Goal: Task Accomplishment & Management: Use online tool/utility

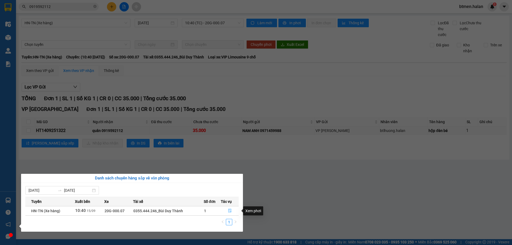
click at [228, 210] on icon "file-done" at bounding box center [230, 211] width 4 height 4
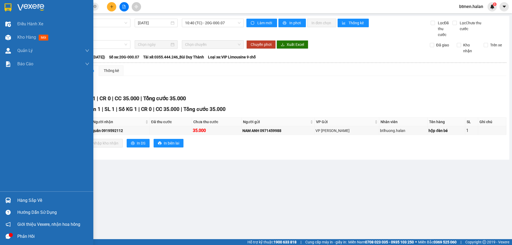
click at [15, 198] on div "Hàng sắp về" at bounding box center [46, 200] width 93 height 12
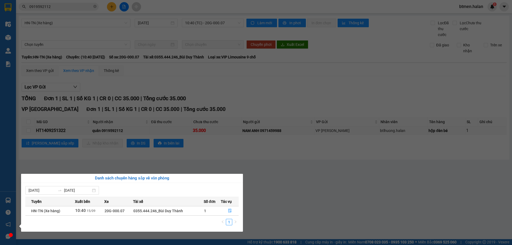
click at [275, 158] on section "Kết quả tìm kiếm ( 10 ) Bộ lọc Mã ĐH Trạng thái Món hàng Thu hộ Tổng cước Chưa …" at bounding box center [256, 122] width 512 height 245
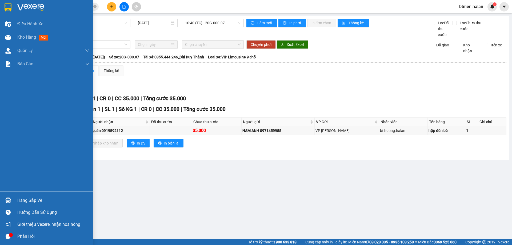
click at [25, 202] on div "Hàng sắp về" at bounding box center [53, 201] width 72 height 8
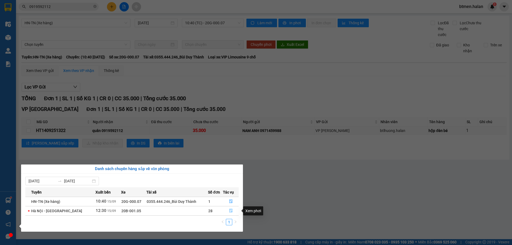
click at [229, 211] on icon "file-done" at bounding box center [231, 211] width 4 height 4
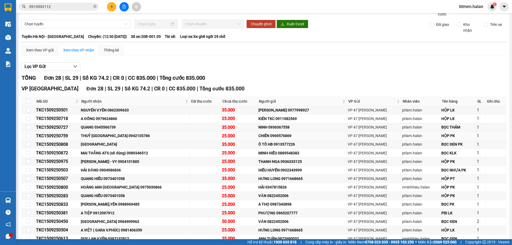
scroll to position [80, 0]
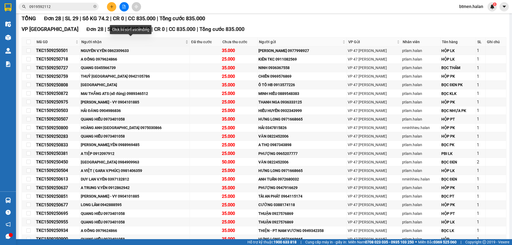
click at [102, 42] on span "Người nhận" at bounding box center [132, 42] width 103 height 6
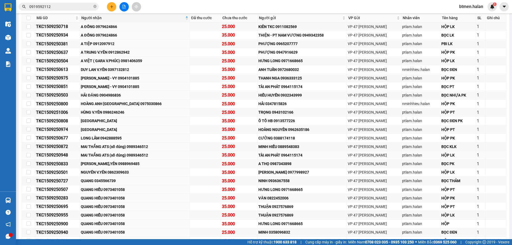
scroll to position [133, 0]
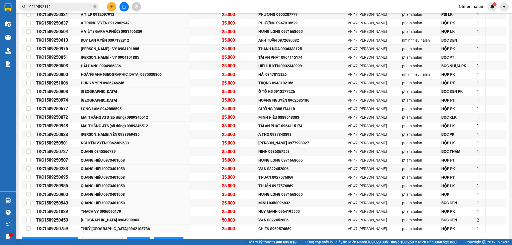
click at [437, 3] on div "Kết quả tìm kiếm ( 10 ) Bộ lọc Mã ĐH Trạng thái Món hàng Thu hộ Tổng cước Chưa …" at bounding box center [256, 6] width 512 height 13
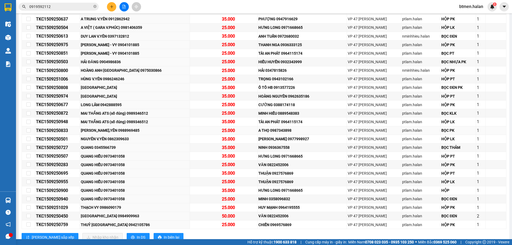
scroll to position [128, 0]
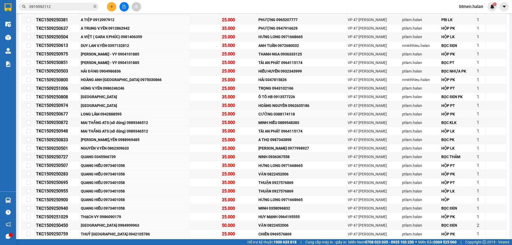
click at [112, 112] on div "LONG LÂM 0942888595" at bounding box center [135, 114] width 108 height 6
drag, startPoint x: 366, startPoint y: 7, endPoint x: 357, endPoint y: 10, distance: 9.2
click at [366, 7] on div "Kết quả tìm kiếm ( 10 ) Bộ lọc Mã ĐH Trạng thái Món hàng Thu hộ Tổng cước Chưa …" at bounding box center [256, 6] width 512 height 13
click at [114, 114] on div "LONG LÂM 0942888595" at bounding box center [135, 114] width 108 height 6
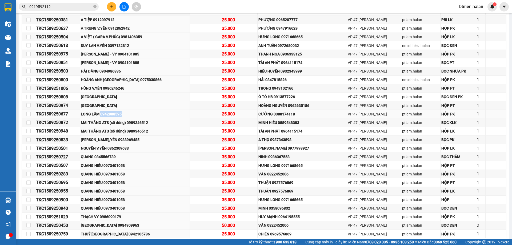
click at [114, 114] on div "LONG LÂM 0942888595" at bounding box center [135, 114] width 108 height 6
copy div "0942888595"
click at [111, 155] on div "QUANG 0345566739" at bounding box center [135, 157] width 108 height 6
click at [141, 209] on div "QUANG HIỂU 0973401058" at bounding box center [135, 208] width 108 height 6
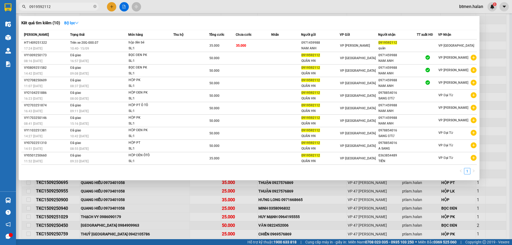
click at [79, 5] on input "0919592112" at bounding box center [60, 7] width 63 height 6
click at [499, 38] on div at bounding box center [256, 122] width 512 height 245
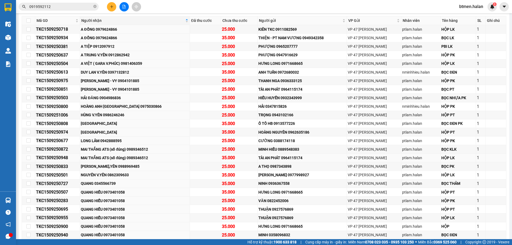
scroll to position [155, 0]
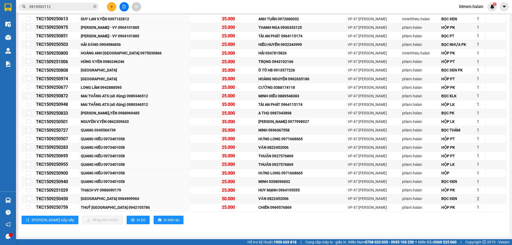
click at [201, 232] on div "[GEOGRAPHIC_DATA] - [GEOGRAPHIC_DATA] [DATE] 12:30 (TC) - 20B-001.05 Làm mới In…" at bounding box center [264, 48] width 491 height 375
click at [143, 125] on td "NGUYÊN V.YÊN 0862309633" at bounding box center [135, 122] width 110 height 9
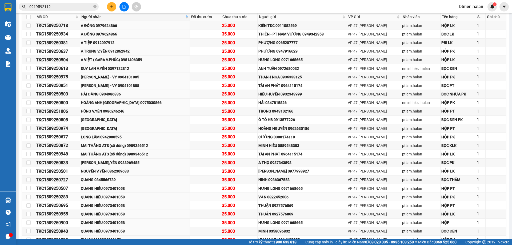
scroll to position [101, 0]
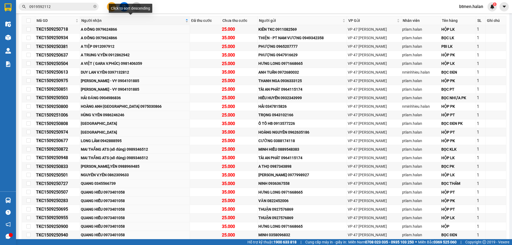
click at [97, 21] on span "Người nhận" at bounding box center [132, 21] width 103 height 6
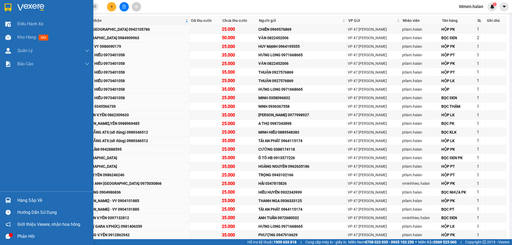
click at [36, 201] on div "Hàng sắp về" at bounding box center [53, 201] width 72 height 8
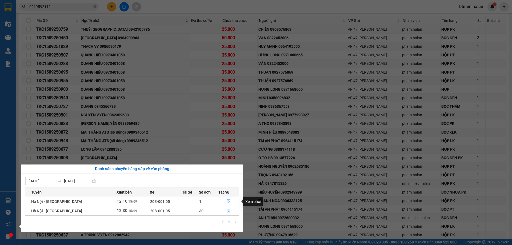
click at [229, 201] on icon "file-done" at bounding box center [229, 202] width 4 height 4
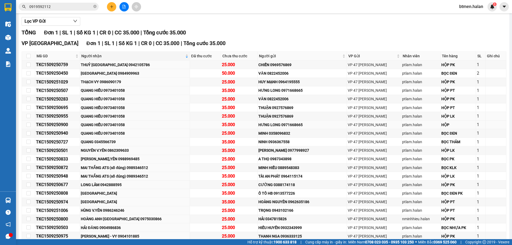
scroll to position [21, 0]
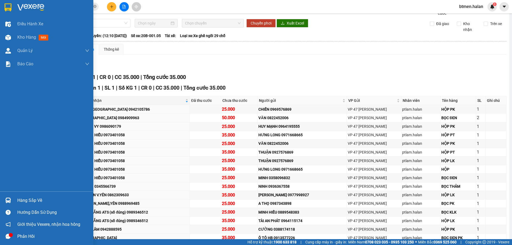
click at [23, 199] on div "Hàng sắp về" at bounding box center [53, 201] width 72 height 8
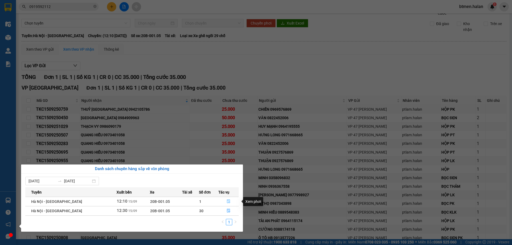
click at [227, 202] on icon "file-done" at bounding box center [228, 202] width 3 height 4
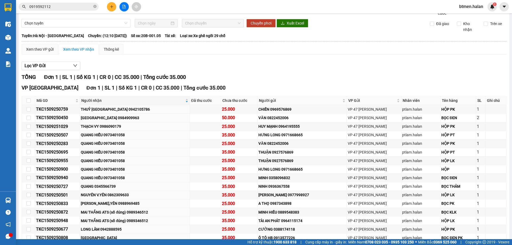
click at [247, 74] on div "TỔNG Đơn 1 | SL 1 | Số KG 1 | CR 0 | CC 35.000 | Tổng cước 35.000" at bounding box center [264, 77] width 485 height 8
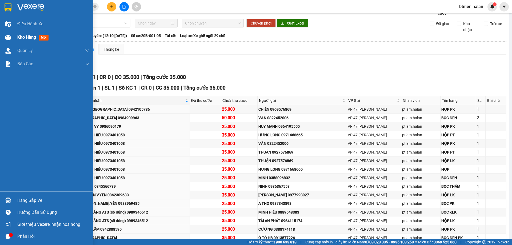
click at [18, 37] on span "Kho hàng" at bounding box center [26, 37] width 19 height 5
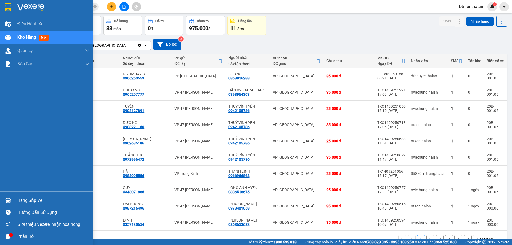
click at [23, 203] on div "Hàng sắp về" at bounding box center [53, 201] width 72 height 8
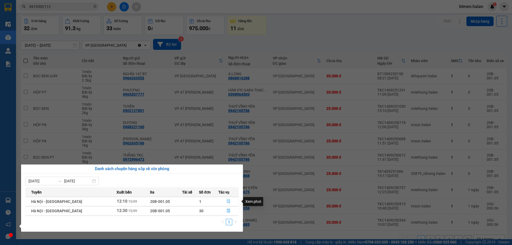
click at [229, 202] on icon "file-done" at bounding box center [229, 202] width 4 height 4
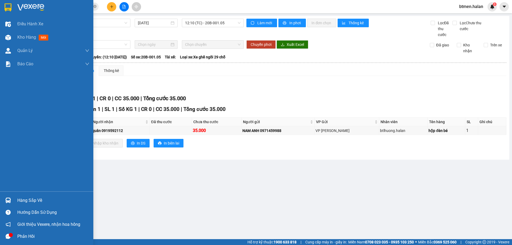
click at [10, 196] on div at bounding box center [7, 200] width 9 height 9
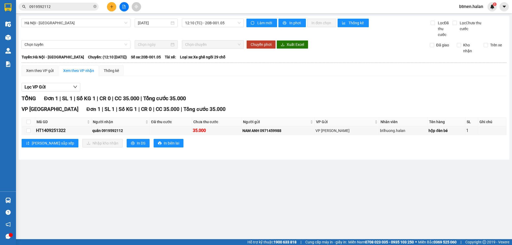
click at [312, 209] on section "Kết quả tìm kiếm ( 10 ) Bộ lọc Mã ĐH Trạng thái Món hàng Thu hộ Tổng cước Chưa …" at bounding box center [256, 122] width 512 height 245
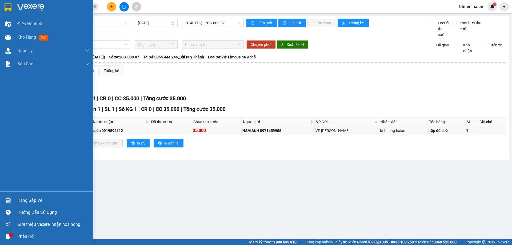
click at [18, 197] on div "Hàng sắp về" at bounding box center [53, 201] width 72 height 8
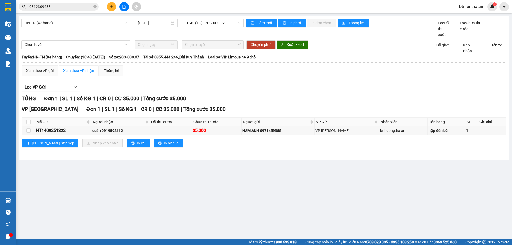
click at [208, 86] on section "Kết quả tìm kiếm ( 18 ) Bộ lọc Mã ĐH Trạng thái Món hàng Thu hộ Tổng cước Chưa …" at bounding box center [256, 122] width 512 height 245
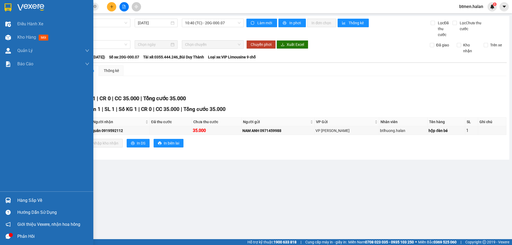
drag, startPoint x: 33, startPoint y: 200, endPoint x: 35, endPoint y: 203, distance: 3.2
click at [33, 200] on div "Hàng sắp về" at bounding box center [53, 201] width 72 height 8
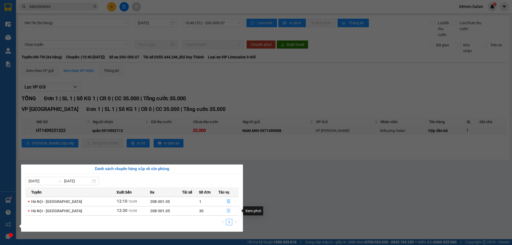
click at [229, 210] on icon "file-done" at bounding box center [229, 211] width 4 height 4
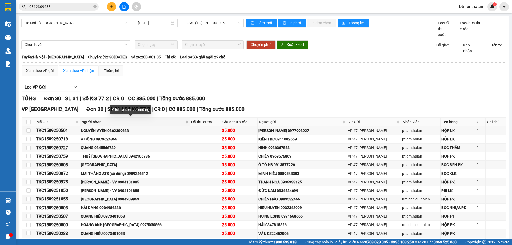
click at [102, 121] on span "Người nhận" at bounding box center [132, 122] width 103 height 6
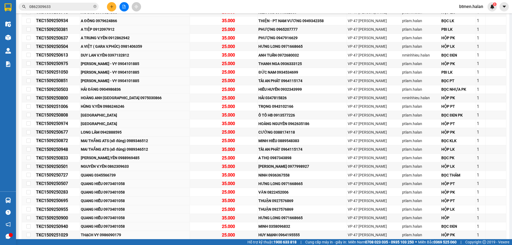
scroll to position [172, 0]
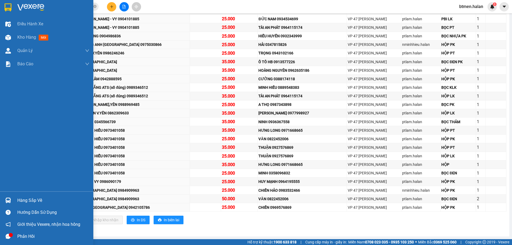
click at [19, 202] on div "Hàng sắp về" at bounding box center [53, 201] width 72 height 8
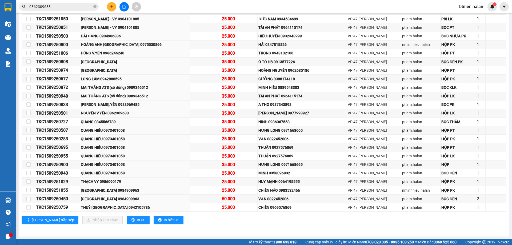
click at [262, 223] on section "Kết quả tìm kiếm ( 18 ) Bộ lọc Mã ĐH Trạng thái Món hàng Thu hộ Tổng cước Chưa …" at bounding box center [256, 122] width 512 height 245
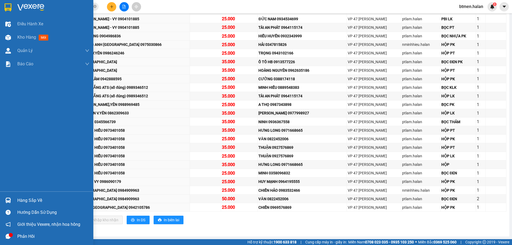
click at [40, 200] on div "Hàng sắp về" at bounding box center [53, 201] width 72 height 8
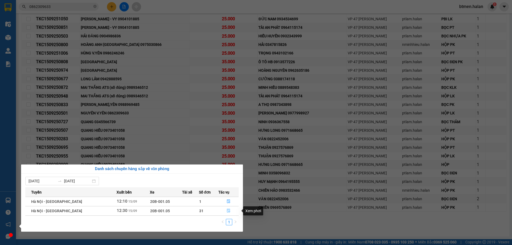
click at [228, 213] on span "file-done" at bounding box center [229, 211] width 4 height 4
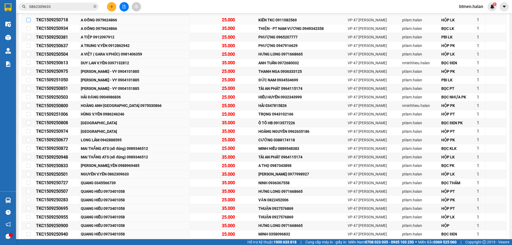
scroll to position [92, 0]
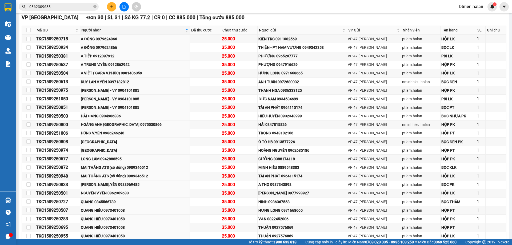
click at [21, 38] on div "Hà Nội - Tuyên Quang 15/09/2025 12:30 (TC) - 20B-001.05 Làm mới In phơi In đơn …" at bounding box center [264, 120] width 491 height 392
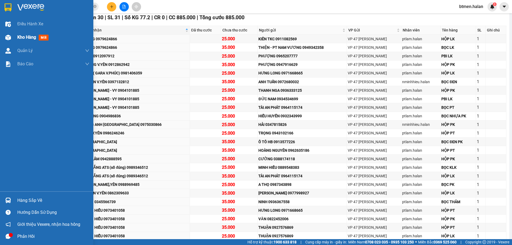
click at [25, 35] on span "Kho hàng" at bounding box center [26, 37] width 19 height 5
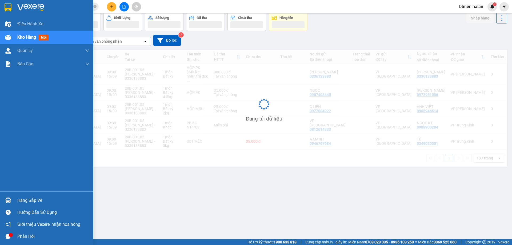
scroll to position [25, 0]
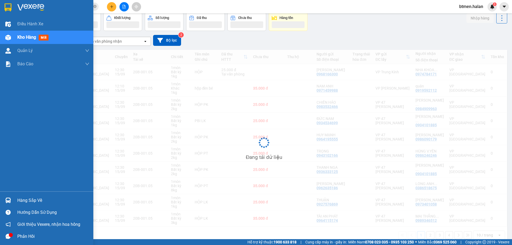
click at [48, 200] on div "Hàng sắp về" at bounding box center [53, 201] width 72 height 8
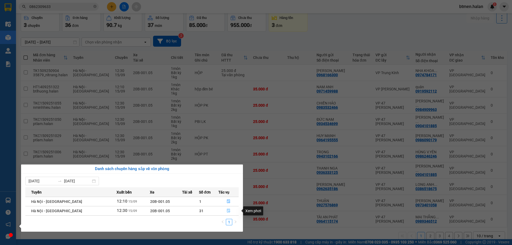
click at [225, 211] on button "button" at bounding box center [229, 211] width 20 height 9
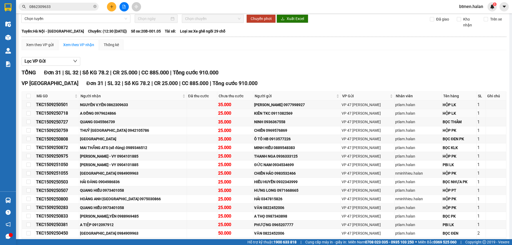
scroll to position [53, 0]
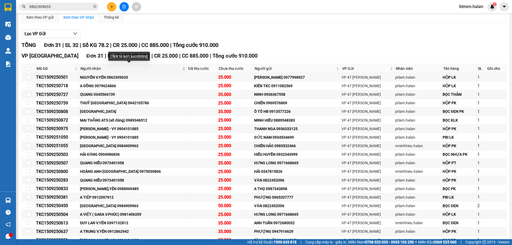
click at [100, 66] on div "Người nhận" at bounding box center [133, 69] width 105 height 6
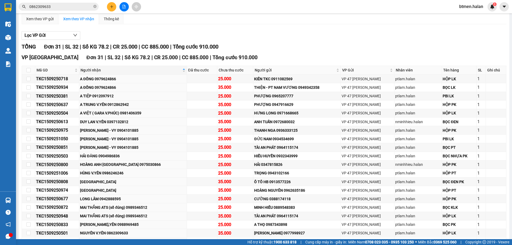
scroll to position [47, 0]
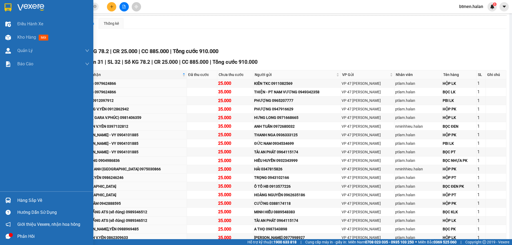
click at [16, 200] on div "Hàng sắp về" at bounding box center [46, 200] width 93 height 12
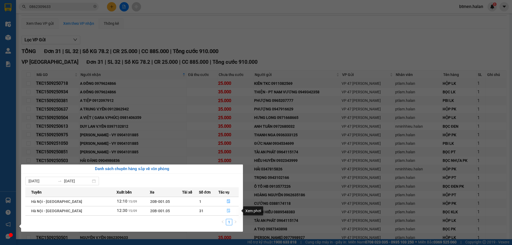
click at [227, 209] on icon "file-done" at bounding box center [229, 211] width 4 height 4
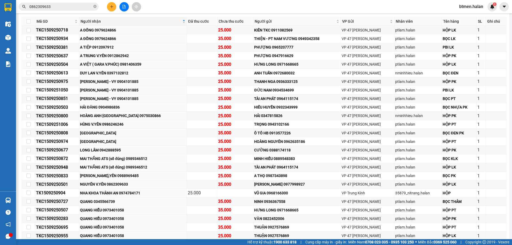
scroll to position [0, 0]
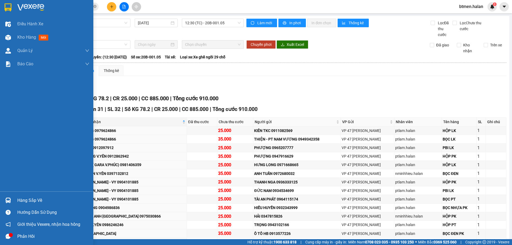
click at [29, 197] on div "Hàng sắp về" at bounding box center [53, 201] width 72 height 8
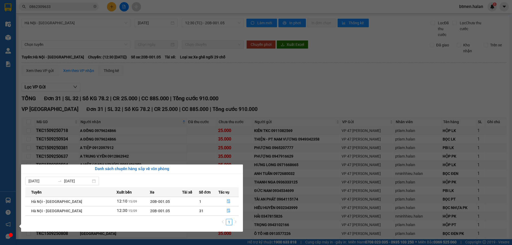
click at [236, 92] on section "Kết quả tìm kiếm ( 18 ) Bộ lọc Mã ĐH Trạng thái Món hàng Thu hộ Tổng cước Chưa …" at bounding box center [256, 122] width 512 height 245
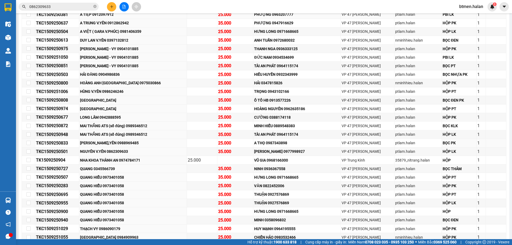
scroll to position [53, 0]
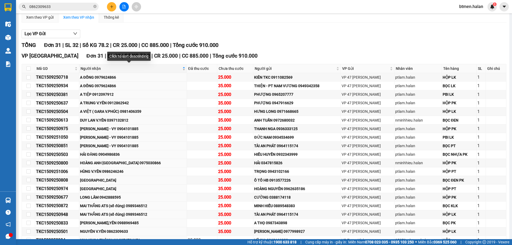
click at [100, 70] on span "Người nhận" at bounding box center [131, 69] width 101 height 6
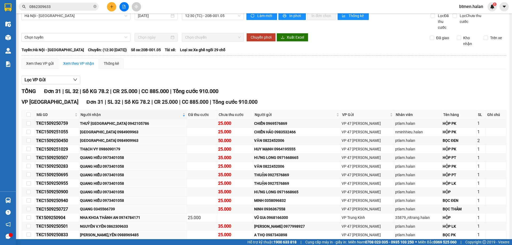
scroll to position [0, 0]
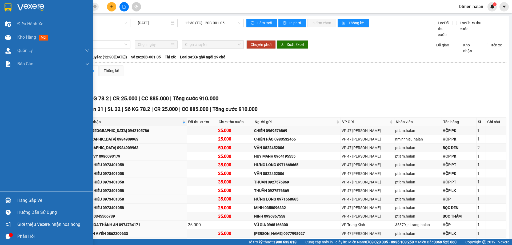
click at [23, 200] on div "Hàng sắp về" at bounding box center [53, 201] width 72 height 8
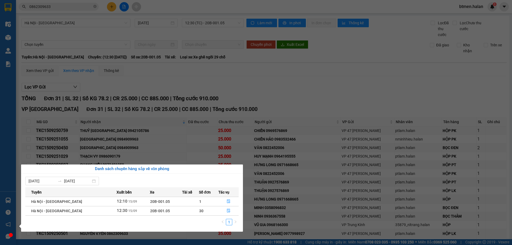
click at [334, 98] on section "Kết quả tìm kiếm ( 18 ) Bộ lọc Mã ĐH Trạng thái Món hàng Thu hộ Tổng cước Chưa …" at bounding box center [256, 122] width 512 height 245
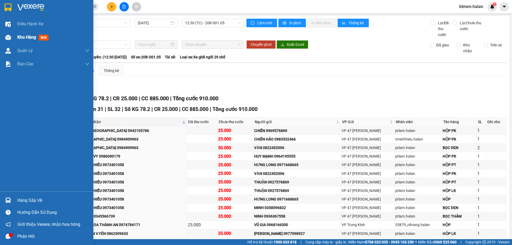
click at [18, 41] on div "Kho hàng mới" at bounding box center [33, 37] width 33 height 7
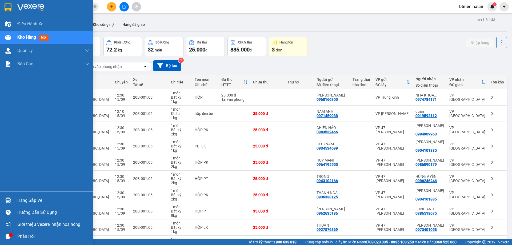
click at [27, 202] on div "Hàng sắp về" at bounding box center [53, 201] width 72 height 8
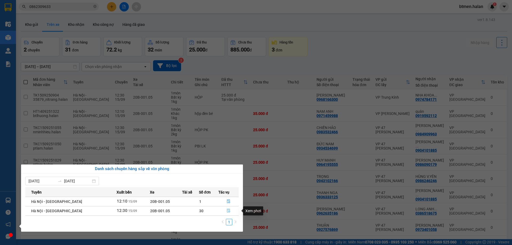
click at [227, 209] on icon "file-done" at bounding box center [229, 211] width 4 height 4
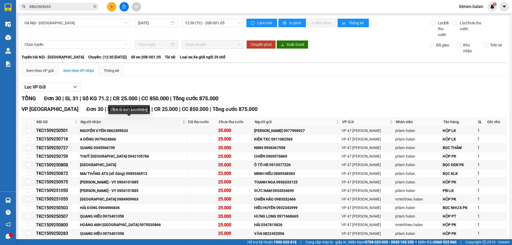
click at [90, 122] on span "Người nhận" at bounding box center [131, 122] width 101 height 6
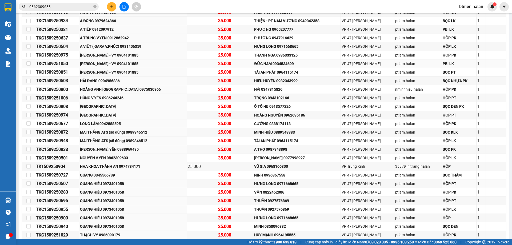
scroll to position [92, 0]
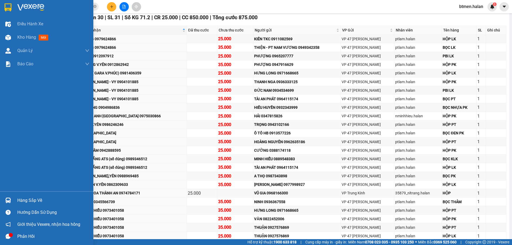
click at [17, 198] on div "Hàng sắp về" at bounding box center [46, 200] width 93 height 12
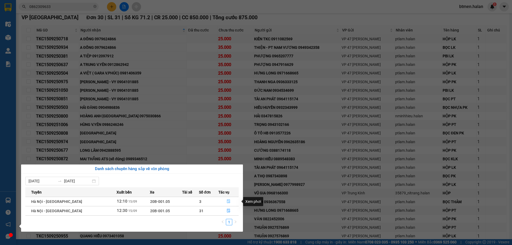
click at [227, 200] on icon "file-done" at bounding box center [228, 202] width 3 height 4
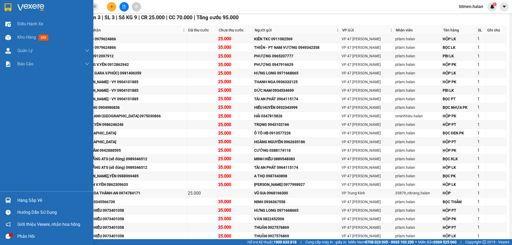
click at [28, 195] on div "Hàng sắp về" at bounding box center [46, 200] width 93 height 12
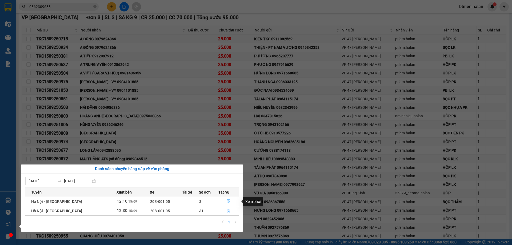
click at [227, 202] on icon "file-done" at bounding box center [228, 202] width 3 height 4
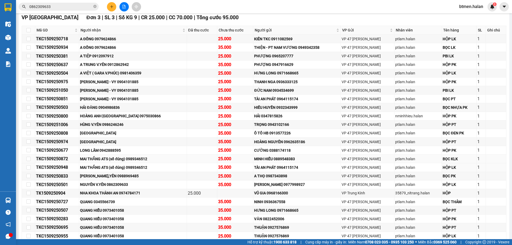
drag, startPoint x: 97, startPoint y: 171, endPoint x: 98, endPoint y: 157, distance: 14.2
click at [97, 168] on td "MAI THẮNG ATS (số đúng) 0989346512" at bounding box center [133, 167] width 108 height 9
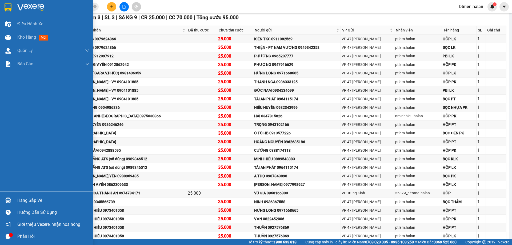
drag, startPoint x: 36, startPoint y: 200, endPoint x: 51, endPoint y: 202, distance: 14.5
click at [37, 201] on div "Hàng sắp về" at bounding box center [53, 201] width 72 height 8
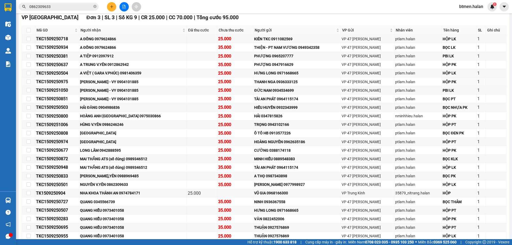
click at [162, 79] on section "Kết quả tìm kiếm ( 18 ) Bộ lọc Mã ĐH Trạng thái Món hàng Thu hộ Tổng cước Chưa …" at bounding box center [256, 122] width 512 height 245
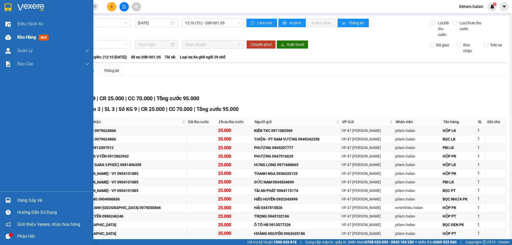
click at [15, 36] on div "Kho hàng mới" at bounding box center [46, 37] width 93 height 13
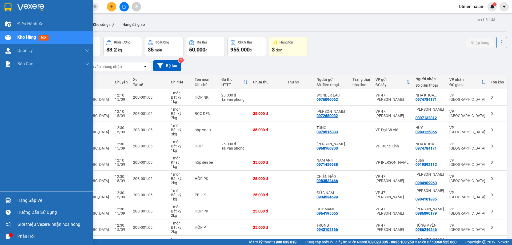
click at [20, 198] on div "Hàng sắp về" at bounding box center [53, 201] width 72 height 8
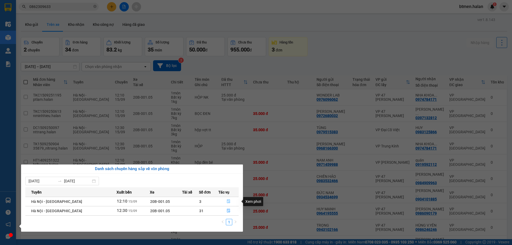
click at [228, 200] on icon "file-done" at bounding box center [229, 202] width 4 height 4
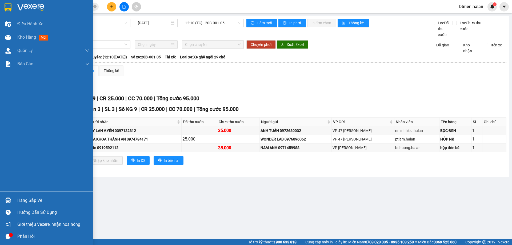
click at [38, 204] on div "Hàng sắp về" at bounding box center [53, 201] width 72 height 8
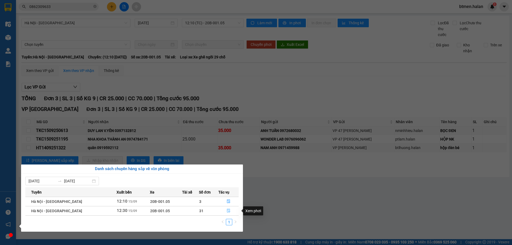
click at [226, 208] on button "button" at bounding box center [229, 211] width 20 height 9
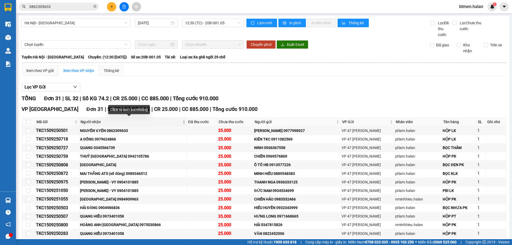
click at [97, 120] on span "Người nhận" at bounding box center [131, 122] width 101 height 6
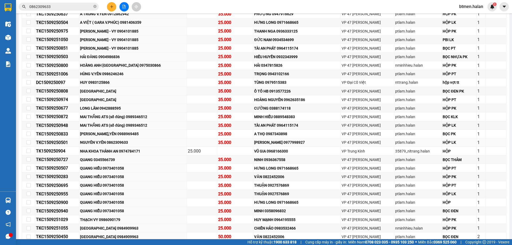
scroll to position [154, 0]
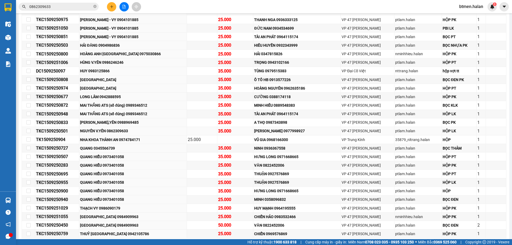
click at [123, 128] on div "NGUYÊN V.YÊN 0862309633" at bounding box center [133, 131] width 106 height 6
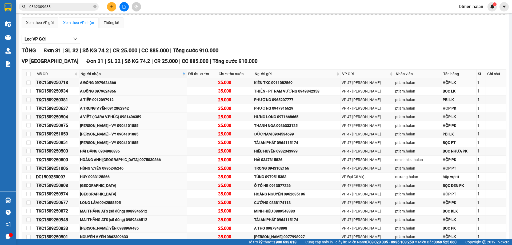
scroll to position [47, 0]
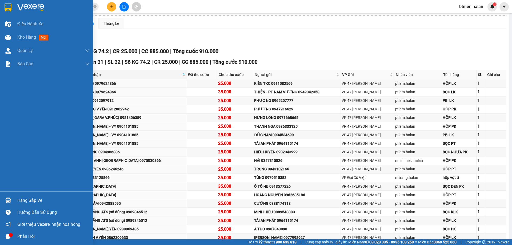
click at [21, 197] on div "Hàng sắp về" at bounding box center [53, 201] width 72 height 8
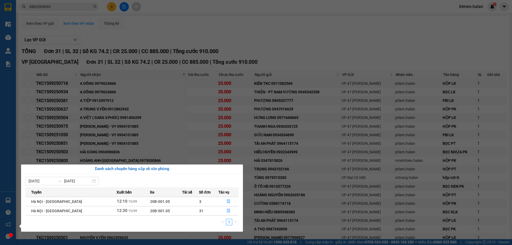
click at [290, 39] on section "Kết quả tìm kiếm ( 18 ) Bộ lọc Mã ĐH Trạng thái Món hàng Thu hộ Tổng cước Chưa …" at bounding box center [256, 122] width 512 height 245
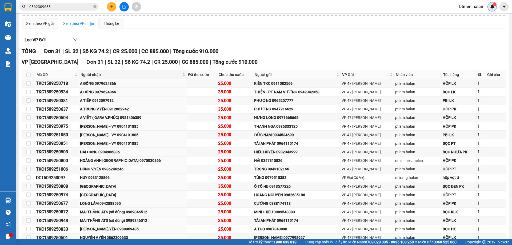
click at [492, 6] on img at bounding box center [492, 6] width 5 height 5
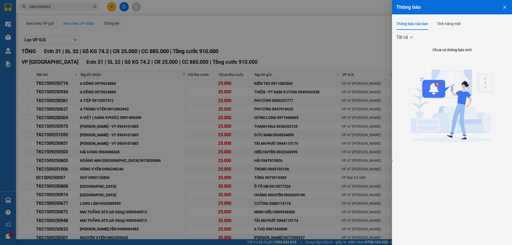
click at [355, 41] on div at bounding box center [256, 122] width 512 height 245
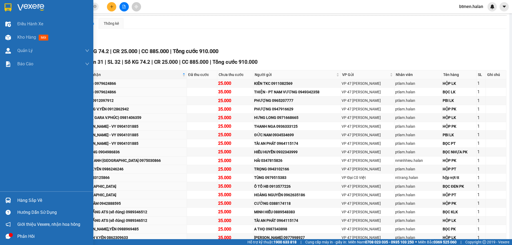
click at [14, 199] on div "Hàng sắp về" at bounding box center [46, 200] width 93 height 12
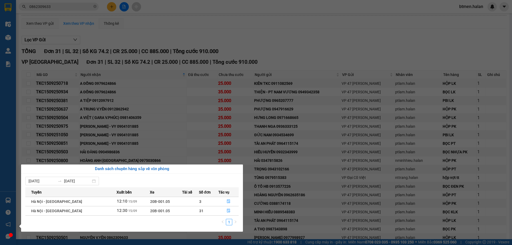
click at [301, 26] on section "Kết quả tìm kiếm ( 18 ) Bộ lọc Mã ĐH Trạng thái Món hàng Thu hộ Tổng cước Chưa …" at bounding box center [256, 122] width 512 height 245
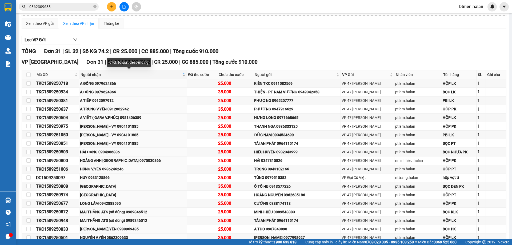
click at [96, 73] on span "Người nhận" at bounding box center [131, 75] width 101 height 6
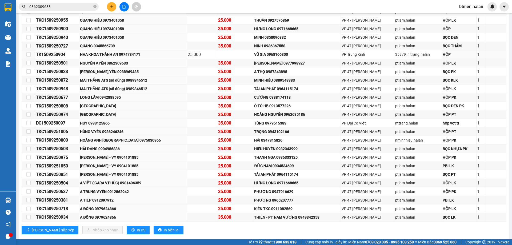
scroll to position [181, 0]
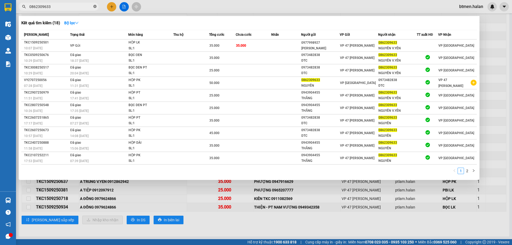
click at [94, 7] on icon "close-circle" at bounding box center [94, 6] width 3 height 3
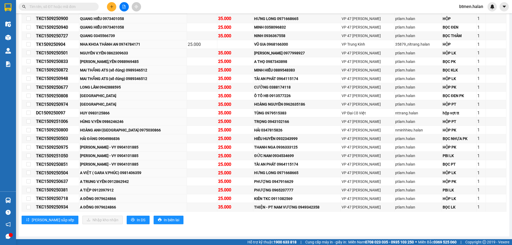
click at [72, 7] on input "text" at bounding box center [60, 7] width 63 height 6
paste input "0979157626"
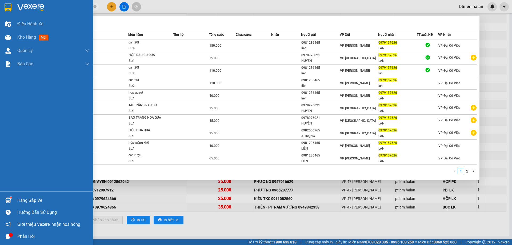
click at [22, 196] on div "Hàng sắp về" at bounding box center [46, 200] width 93 height 12
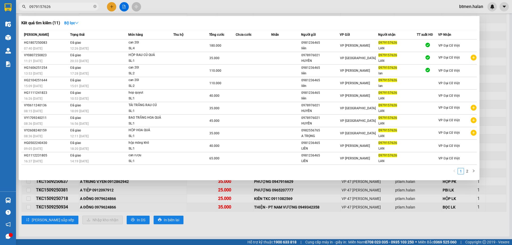
click at [256, 218] on section "Kết quả tìm kiếm ( 11 ) Bộ lọc Mã ĐH Trạng thái Món hàng Thu hộ Tổng cước Chưa …" at bounding box center [256, 122] width 512 height 245
click at [494, 29] on div at bounding box center [256, 122] width 512 height 245
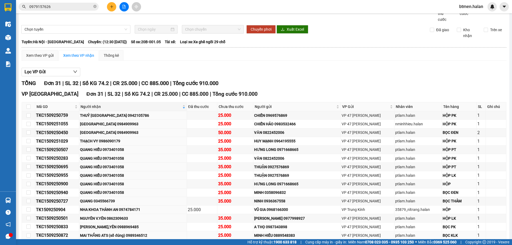
scroll to position [0, 0]
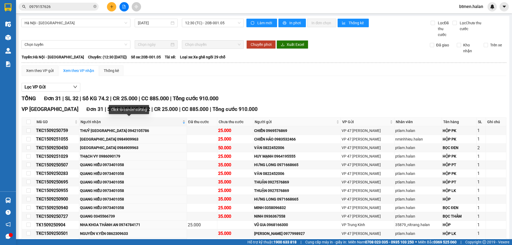
click at [96, 120] on span "Người nhận" at bounding box center [131, 122] width 101 height 6
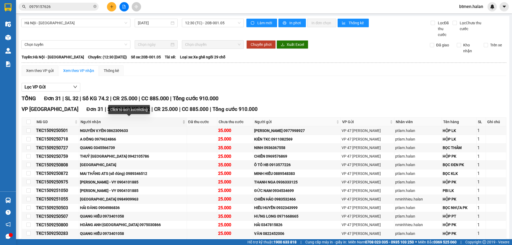
click at [89, 121] on span "Người nhận" at bounding box center [131, 122] width 101 height 6
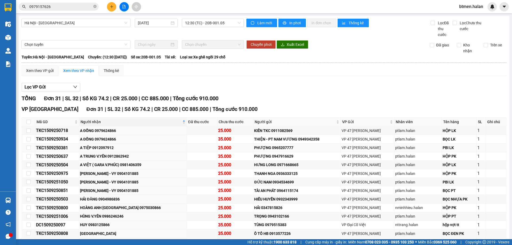
click at [144, 144] on td "A TIỆP 0912097912" at bounding box center [133, 148] width 108 height 9
click at [423, 80] on div "Xem theo VP gửi Xem theo VP nhận Thống kê Lọc VP Gửi TỔNG Đơn 31 | SL 32 | Số …" at bounding box center [264, 238] width 485 height 346
click at [113, 132] on div "A ĐỒNG 0979624866" at bounding box center [133, 131] width 106 height 6
copy div "0979624866"
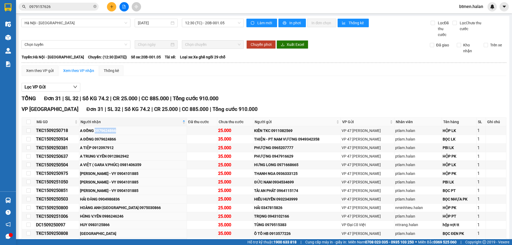
click at [74, 9] on input "0979157626" at bounding box center [60, 7] width 63 height 6
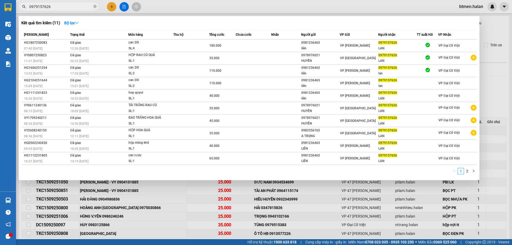
click at [74, 9] on input "0979157626" at bounding box center [60, 7] width 63 height 6
paste input "62486"
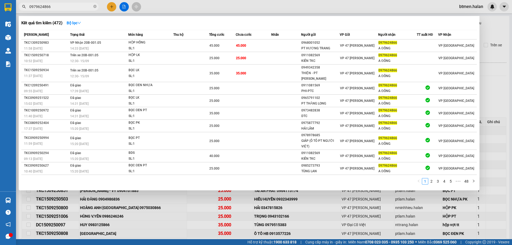
click at [56, 10] on span "0979624866" at bounding box center [59, 7] width 80 height 8
click at [58, 9] on input "0979624866" at bounding box center [60, 7] width 63 height 6
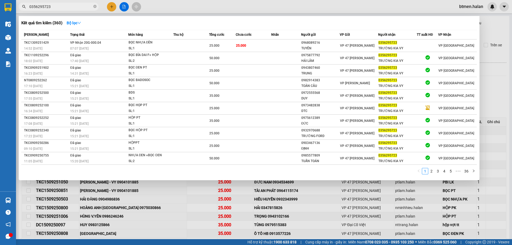
type input "0356295723"
click at [491, 37] on div at bounding box center [256, 122] width 512 height 245
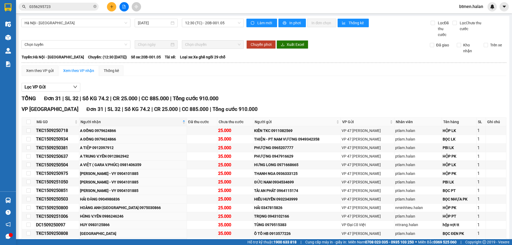
click at [287, 98] on div "TỔNG Đơn 31 | SL 32 | Số KG 74.2 | CR 25.000 | CC 885.000 | Tổng cước 910.000" at bounding box center [264, 98] width 485 height 8
click at [311, 93] on div "Lọc VP Gửi TỔNG Đơn 31 | SL 32 | Số KG 74.2 | CR 25.000 | CC 885.000 | Tổng cư…" at bounding box center [264, 245] width 485 height 331
click at [65, 7] on input "0356295723" at bounding box center [60, 7] width 63 height 6
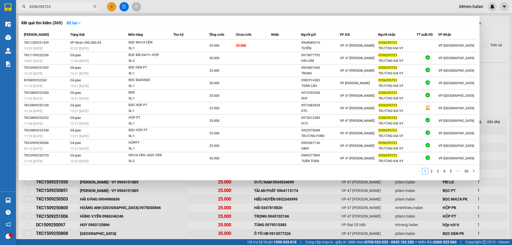
click at [112, 5] on div at bounding box center [256, 122] width 512 height 245
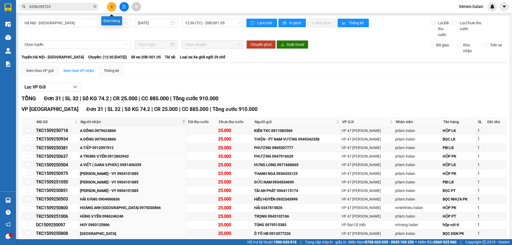
click at [113, 5] on icon "plus" at bounding box center [112, 7] width 4 height 4
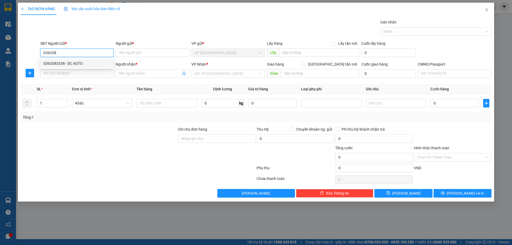
click at [87, 61] on div "0363383338 - DC AUTO" at bounding box center [76, 64] width 67 height 6
type input "0363383338"
type input "DC AUTO"
type input "0363383338"
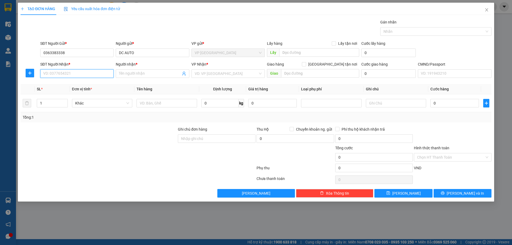
click at [87, 71] on input "SĐT Người Nhận *" at bounding box center [76, 73] width 73 height 9
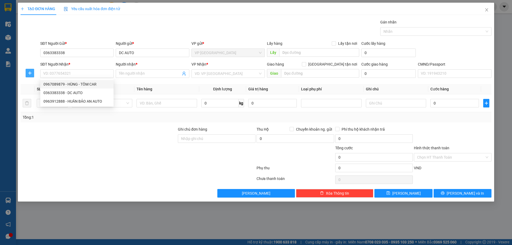
click at [29, 74] on icon "plus" at bounding box center [30, 73] width 4 height 4
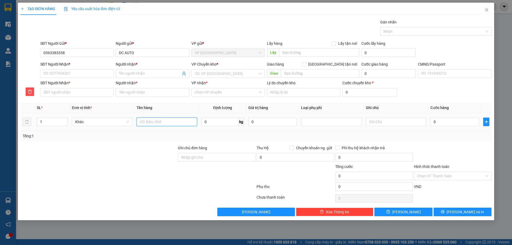
click at [156, 125] on input "text" at bounding box center [167, 122] width 60 height 9
type input "H"
type input "B"
type input "HỘP DÀI PK"
click at [217, 119] on input "0" at bounding box center [219, 122] width 37 height 9
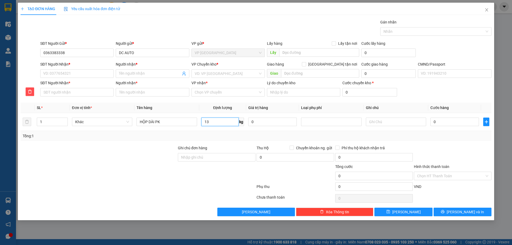
type input "13"
click at [417, 148] on div at bounding box center [453, 154] width 79 height 19
click at [443, 137] on div "Tổng: 1" at bounding box center [256, 136] width 467 height 6
click at [442, 122] on input "0" at bounding box center [455, 122] width 49 height 9
type input "6"
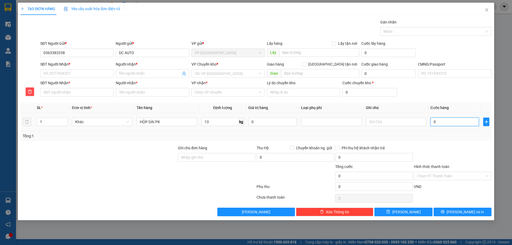
type input "6"
type input "60"
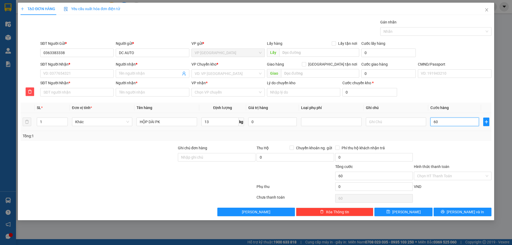
type input "600"
type input "6.000"
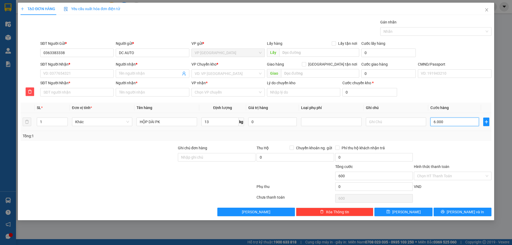
type input "6.000"
type input "60.000"
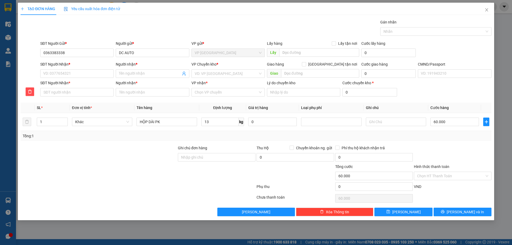
click at [441, 142] on div "Transit Pickup Surcharge Ids Transit Deliver Surcharge Ids Transit Deliver Surc…" at bounding box center [256, 117] width 471 height 197
click at [88, 76] on input "SĐT Người Nhận *" at bounding box center [76, 73] width 73 height 9
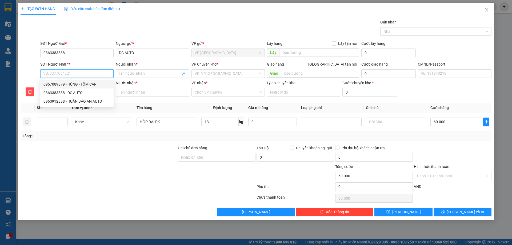
type input "0"
type input "09"
type input "098"
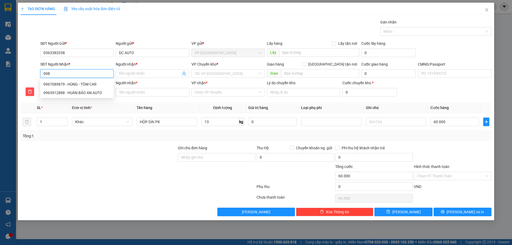
type input "098"
type input "0988"
type input "09883"
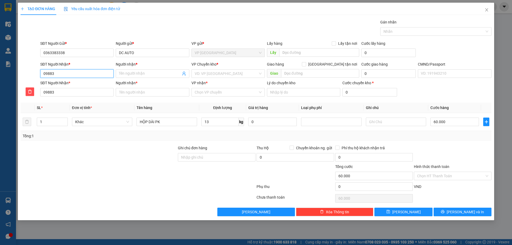
type input "098831"
type input "0988315"
click at [99, 86] on div "0988315405 - THUẬN PHÁT" at bounding box center [76, 84] width 67 height 6
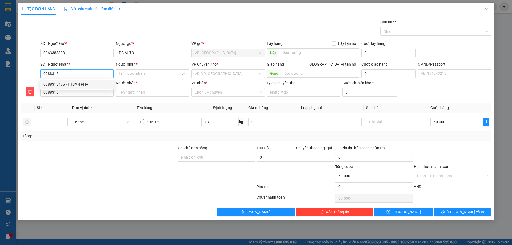
type input "0988315405"
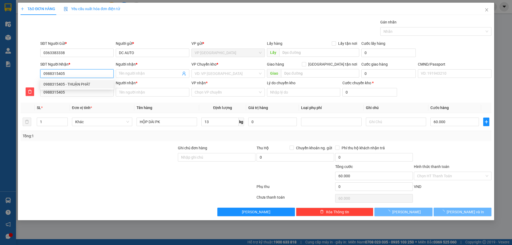
type input "THUẬN PHÁT"
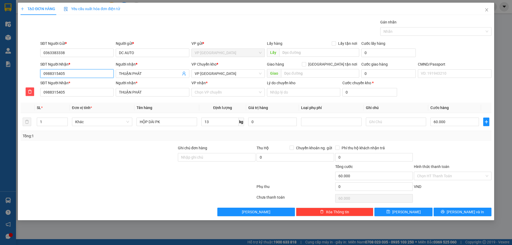
type input "0988315405"
click at [81, 97] on div "SĐT Người Nhận * 0988315405" at bounding box center [76, 89] width 73 height 19
click at [202, 73] on span "VP Bắc Sơn" at bounding box center [228, 74] width 67 height 8
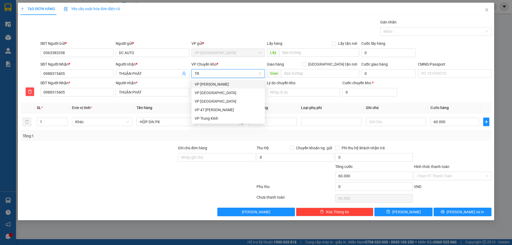
type input "TRU"
drag, startPoint x: 207, startPoint y: 92, endPoint x: 236, endPoint y: 103, distance: 31.3
click at [207, 92] on div "VP Trung Kính" at bounding box center [228, 93] width 67 height 6
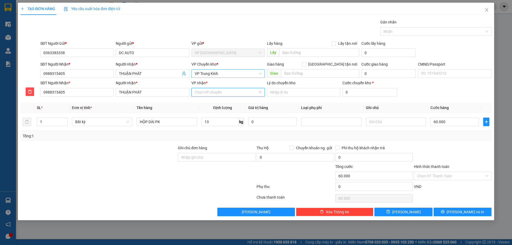
click at [227, 93] on input "VP nhận *" at bounding box center [226, 92] width 63 height 8
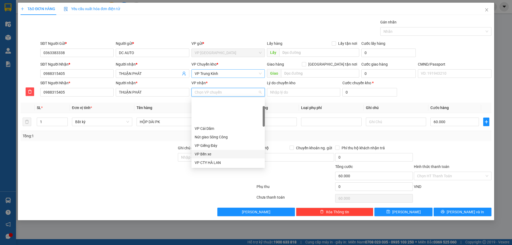
scroll to position [53, 0]
click at [213, 128] on div "VP Bắc Sơn" at bounding box center [228, 127] width 67 height 6
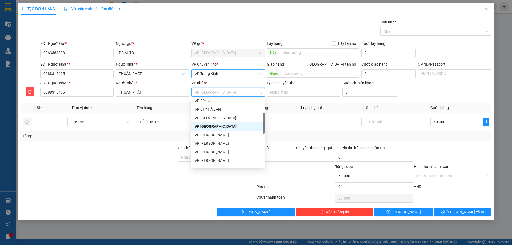
click at [205, 127] on div "VP Bắc Sơn" at bounding box center [228, 127] width 67 height 6
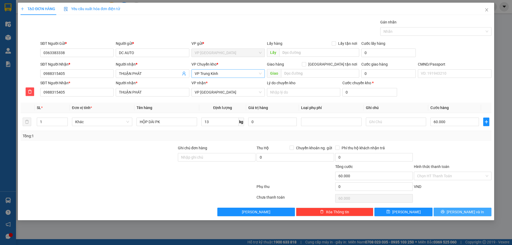
click at [445, 210] on icon "printer" at bounding box center [442, 211] width 3 height 3
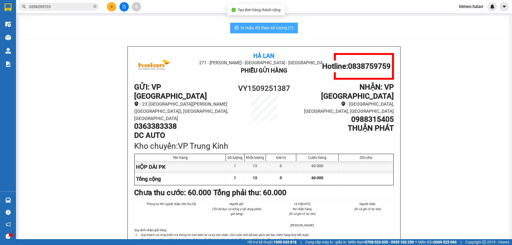
click at [280, 25] on span "In mẫu A5 theo số lượng (1)" at bounding box center [267, 28] width 53 height 7
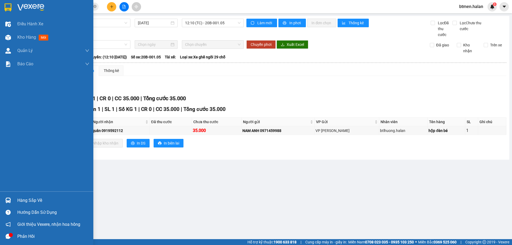
click at [19, 198] on div "Hàng sắp về" at bounding box center [53, 201] width 72 height 8
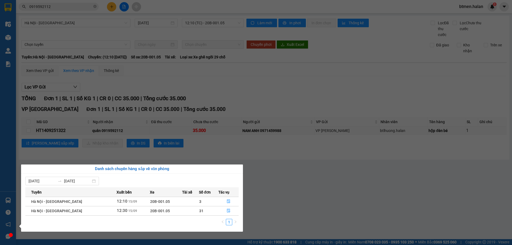
click at [341, 207] on section "Kết quả tìm kiếm ( 10 ) Bộ lọc Mã ĐH Trạng thái Món hàng Thu hộ Tổng cước Chưa …" at bounding box center [256, 122] width 512 height 245
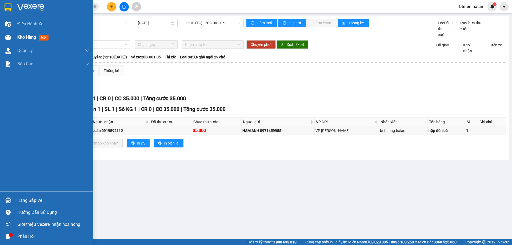
click at [18, 38] on span "Kho hàng" at bounding box center [26, 37] width 19 height 5
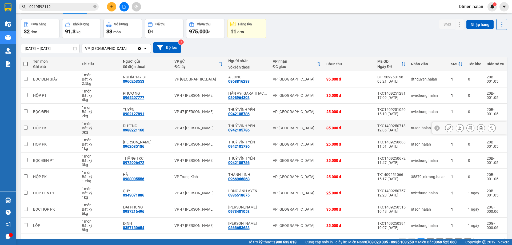
scroll to position [27, 0]
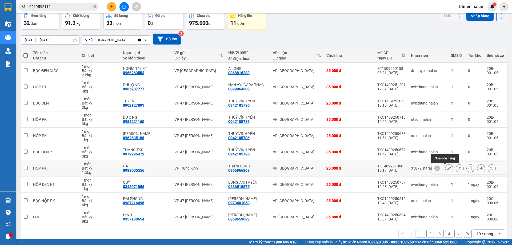
click at [447, 170] on icon at bounding box center [449, 168] width 4 height 4
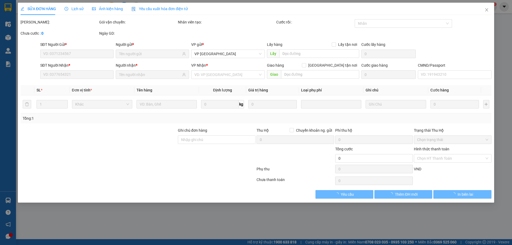
type input "0988005556"
type input "HÀ"
type input "0966966868"
type input "THÀNH LINH"
type input "25.000"
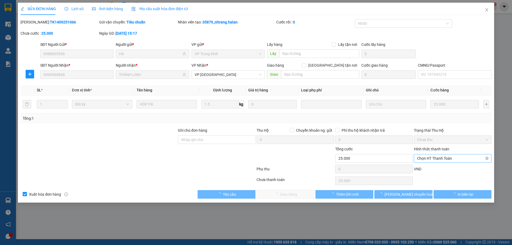
click at [448, 159] on span "Chọn HT Thanh Toán" at bounding box center [452, 158] width 71 height 8
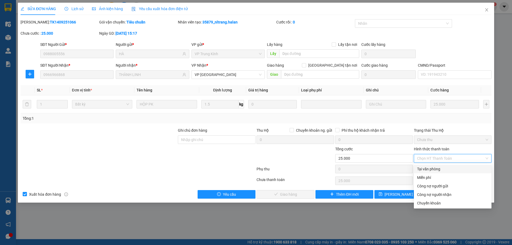
click at [440, 164] on div "Total Paid Fee 0 Total UnPaid Fee 25.000 Cash Collection Total Fee Mã ĐH: TK140…" at bounding box center [256, 109] width 471 height 180
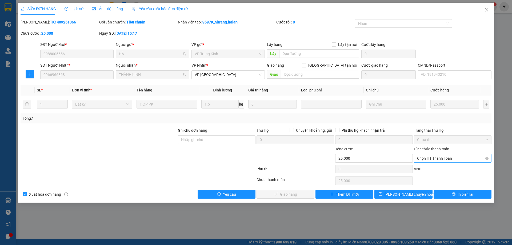
click at [435, 159] on span "Chọn HT Thanh Toán" at bounding box center [452, 158] width 71 height 8
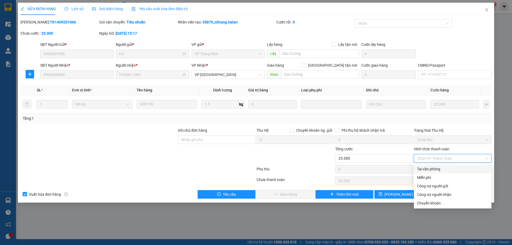
click at [434, 172] on div "Tại văn phòng" at bounding box center [453, 169] width 78 height 9
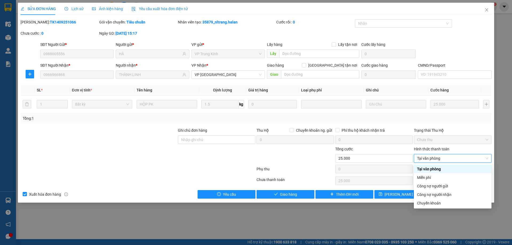
type input "0"
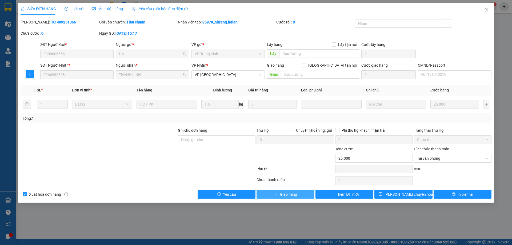
click at [297, 194] on span "Giao hàng" at bounding box center [288, 195] width 17 height 6
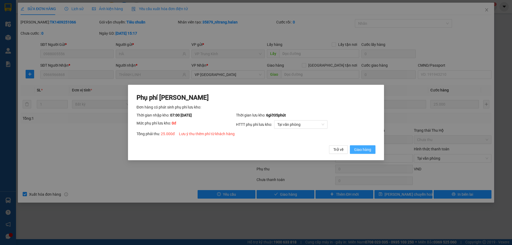
click at [371, 146] on button "Giao hàng" at bounding box center [363, 149] width 26 height 9
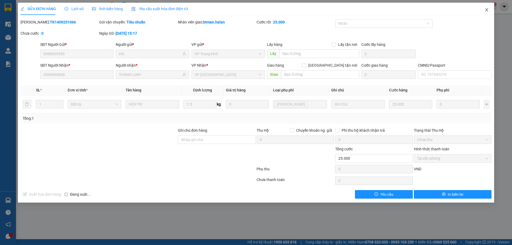
click at [486, 11] on icon "close" at bounding box center [486, 9] width 3 height 3
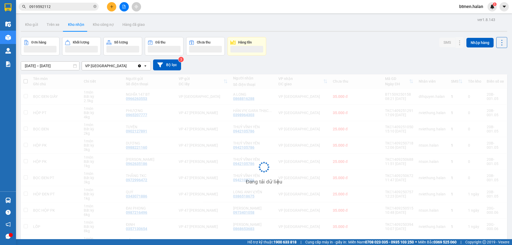
click at [66, 6] on input "0919592112" at bounding box center [60, 7] width 63 height 6
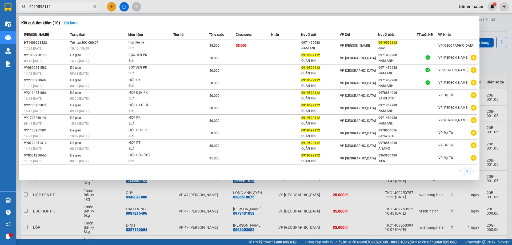
click at [66, 6] on input "0919592112" at bounding box center [60, 7] width 63 height 6
paste input "66966868"
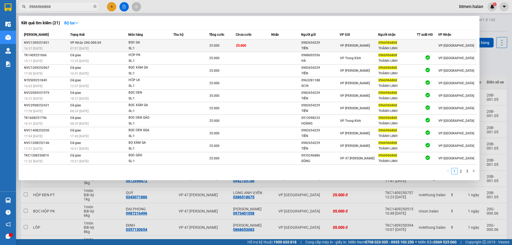
type input "0966966868"
click at [312, 41] on div "0982654229" at bounding box center [320, 43] width 38 height 6
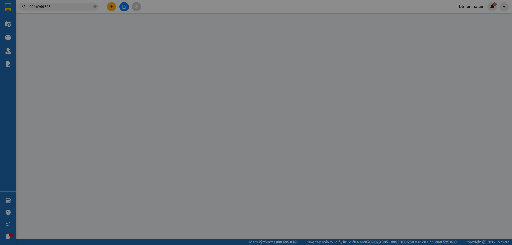
type input "0982654229"
type input "TIẾN"
type input "0966966868"
type input "THÀNH LINH"
type input "25.000"
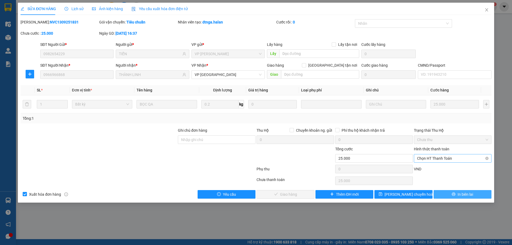
click at [436, 154] on div "Chọn HT Thanh Toán" at bounding box center [453, 158] width 78 height 9
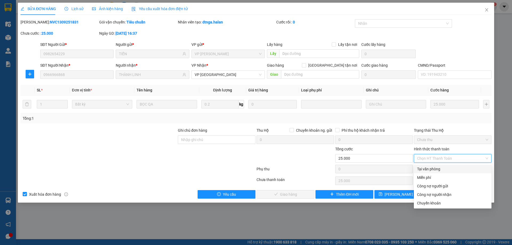
drag, startPoint x: 434, startPoint y: 167, endPoint x: 394, endPoint y: 177, distance: 41.2
click at [433, 167] on div "Tại văn phòng" at bounding box center [452, 169] width 71 height 6
type input "0"
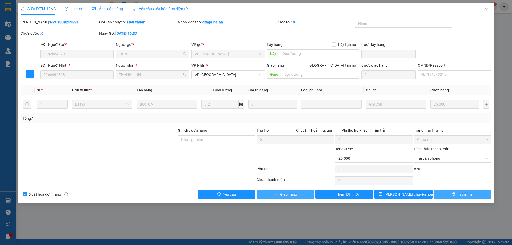
click at [303, 192] on button "Giao hàng" at bounding box center [286, 194] width 58 height 9
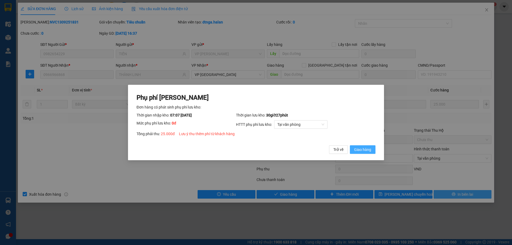
click at [360, 148] on span "Giao hàng" at bounding box center [362, 150] width 17 height 6
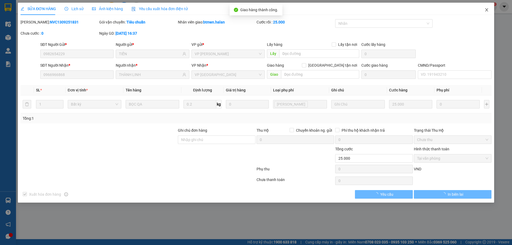
click at [486, 10] on icon "close" at bounding box center [487, 10] width 4 height 4
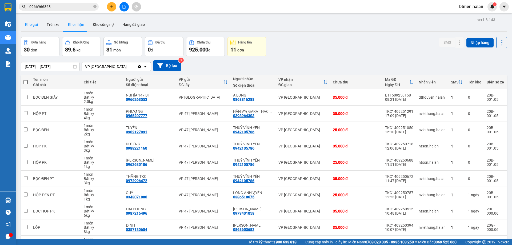
click at [34, 25] on button "Kho gửi" at bounding box center [32, 24] width 22 height 13
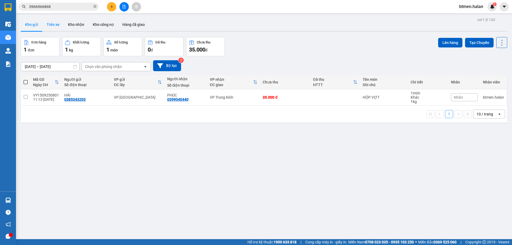
click at [47, 24] on button "Trên xe" at bounding box center [52, 24] width 21 height 13
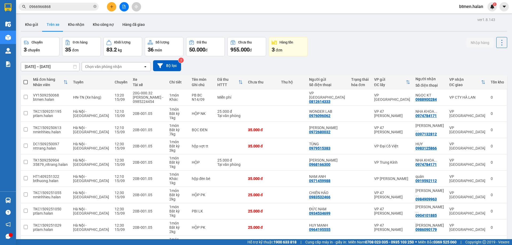
click at [114, 9] on button at bounding box center [111, 6] width 9 height 9
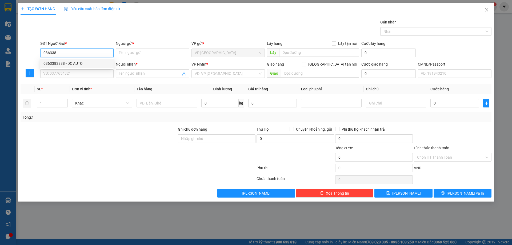
click at [82, 62] on div "0363383338 - DC AUTO" at bounding box center [76, 64] width 67 height 6
type input "0363383338"
type input "DC AUTO"
type input "0363383338"
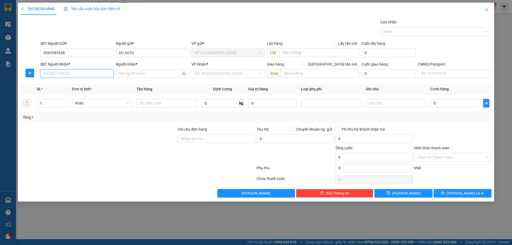
click at [93, 71] on input "SĐT Người Nhận *" at bounding box center [76, 73] width 73 height 9
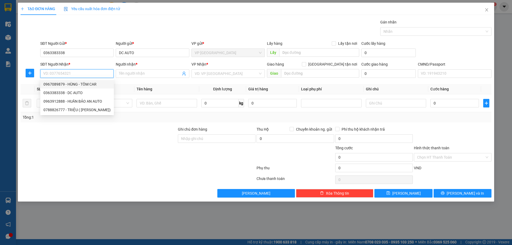
click at [86, 85] on div "0967089879 - HÙNG - TÔM CAR" at bounding box center [76, 84] width 67 height 6
type input "0967089879"
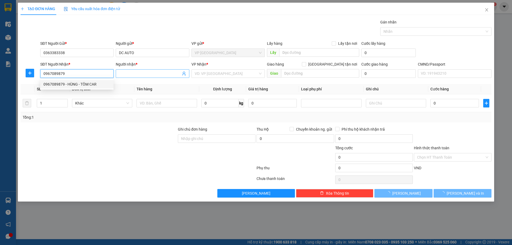
type input "HÙNG - TÔM CAR"
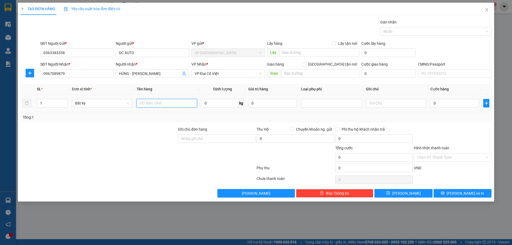
click at [183, 105] on input "text" at bounding box center [167, 103] width 60 height 9
type input "HỘP PK"
click at [218, 104] on input "0" at bounding box center [219, 103] width 37 height 9
type input "17"
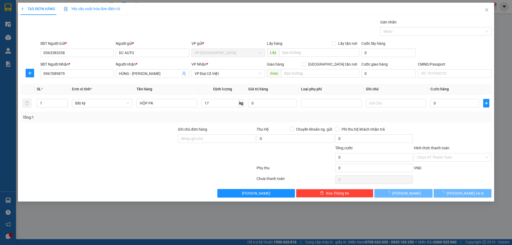
click at [442, 126] on div at bounding box center [453, 135] width 79 height 19
type input "55.000"
click at [454, 197] on button "Lưu và In" at bounding box center [463, 193] width 58 height 9
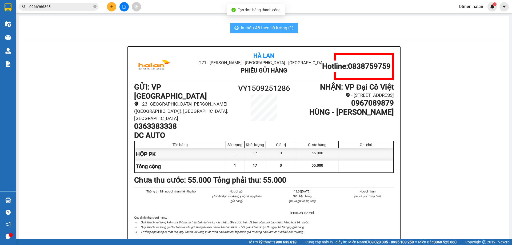
click at [265, 28] on span "In mẫu A5 theo số lượng (1)" at bounding box center [267, 28] width 53 height 7
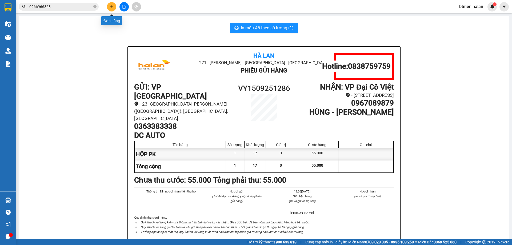
click at [110, 9] on button at bounding box center [111, 6] width 9 height 9
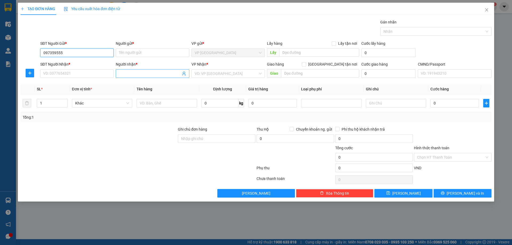
type input "0973595558"
click at [90, 66] on div "0973595558 - MAI HƯƠNG" at bounding box center [76, 64] width 67 height 6
type input "MAI HƯƠNG"
type input "0973595558"
click at [84, 78] on div "SĐT Người Nhận * VD: 0377654321" at bounding box center [76, 70] width 73 height 19
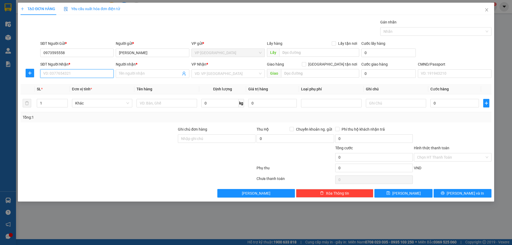
click at [87, 75] on input "SĐT Người Nhận *" at bounding box center [76, 73] width 73 height 9
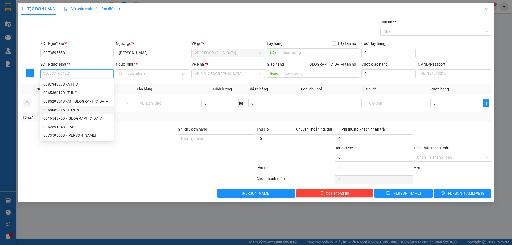
click at [80, 109] on div "0968089216 - TUYÊN" at bounding box center [76, 110] width 67 height 6
type input "0968089216"
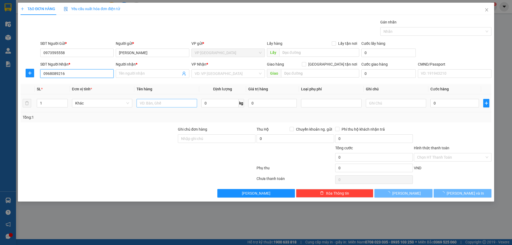
type input "TUYÊN"
click at [161, 103] on input "text" at bounding box center [167, 103] width 60 height 9
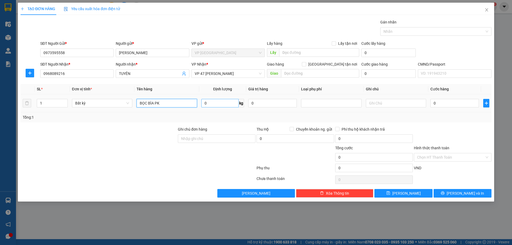
type input "BỌC BÌA PK"
click at [209, 106] on input "0" at bounding box center [219, 103] width 37 height 9
type input "2"
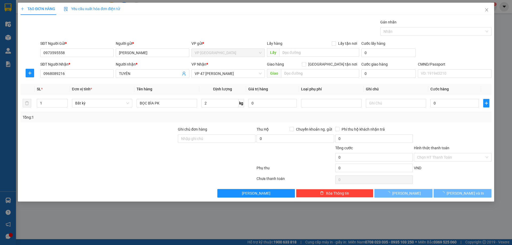
click at [417, 118] on div "Tổng: 1" at bounding box center [256, 117] width 467 height 6
type input "25.000"
click at [461, 193] on span "Lưu và In" at bounding box center [465, 193] width 37 height 6
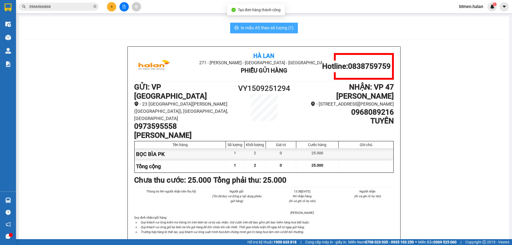
click at [276, 25] on span "In mẫu A5 theo số lượng (1)" at bounding box center [267, 28] width 53 height 7
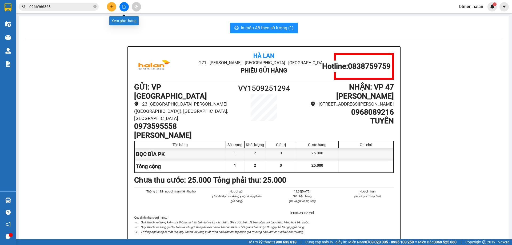
click at [110, 7] on icon "plus" at bounding box center [112, 7] width 4 height 4
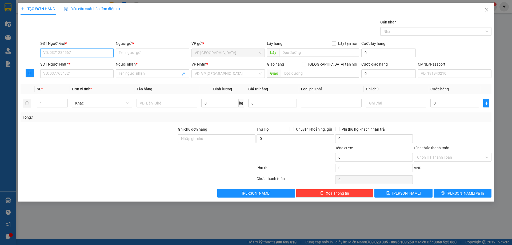
click at [65, 56] on input "SĐT Người Gửi *" at bounding box center [76, 53] width 73 height 9
type input "0978976021"
click at [85, 64] on div "0978976021 - HUYỀN" at bounding box center [76, 64] width 67 height 6
type input "HUYỀN"
type input "0978976021"
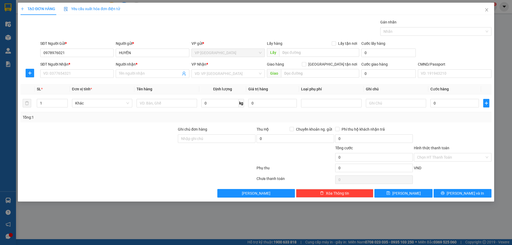
click at [86, 78] on div "SĐT Người Nhận * VD: 0377654321" at bounding box center [76, 70] width 73 height 19
click at [90, 76] on input "SĐT Người Nhận *" at bounding box center [76, 73] width 73 height 9
click at [69, 86] on div "0979157626 - LAN" at bounding box center [76, 84] width 67 height 6
type input "0979157626"
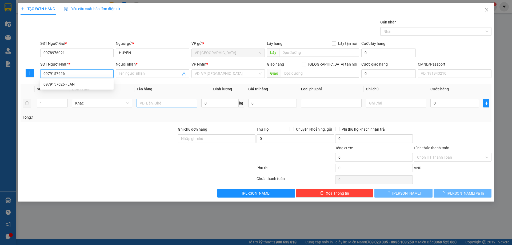
type input "LAN"
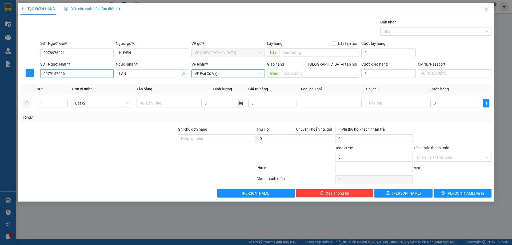
click at [224, 76] on span "VP Đại Cồ Việt" at bounding box center [228, 74] width 67 height 8
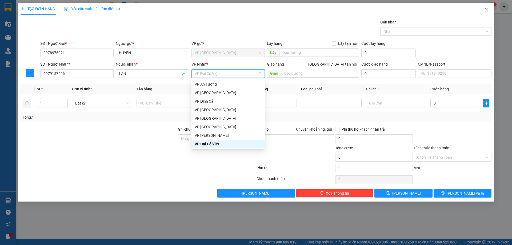
click at [219, 143] on div "VP Đại Cồ Việt" at bounding box center [228, 144] width 67 height 6
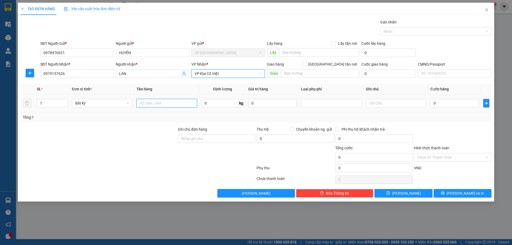
click at [162, 102] on input "text" at bounding box center [167, 103] width 60 height 9
type input "TẢI"
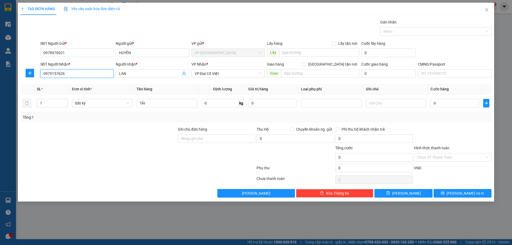
click at [69, 77] on input "0979157626" at bounding box center [76, 73] width 73 height 9
click at [81, 76] on input "SĐT Người Nhận *" at bounding box center [76, 73] width 73 height 9
paste input "0979157626"
click at [90, 84] on div "0979157626 - LAN" at bounding box center [76, 84] width 67 height 6
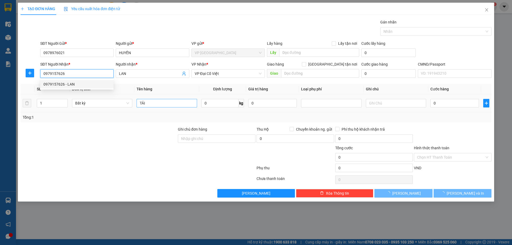
type input "0979157626"
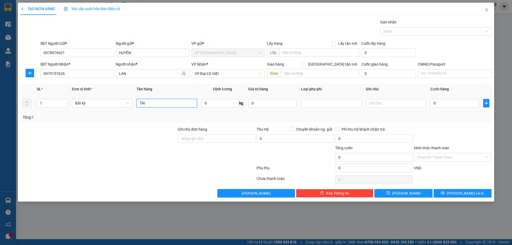
click at [153, 104] on input "TẢI" at bounding box center [167, 103] width 60 height 9
click at [153, 104] on input "TẢI RAU QUẢ" at bounding box center [167, 103] width 60 height 9
type input "TẢI RAU, QUẢ"
click at [233, 104] on input "0" at bounding box center [219, 103] width 37 height 9
type input "8"
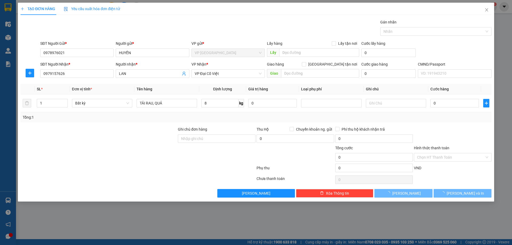
click at [399, 122] on div "Tổng: 1" at bounding box center [256, 117] width 471 height 10
type input "35.000"
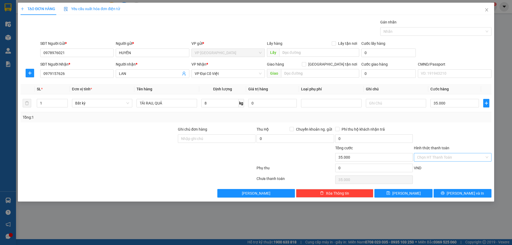
click at [457, 158] on input "Hình thức thanh toán" at bounding box center [450, 157] width 67 height 8
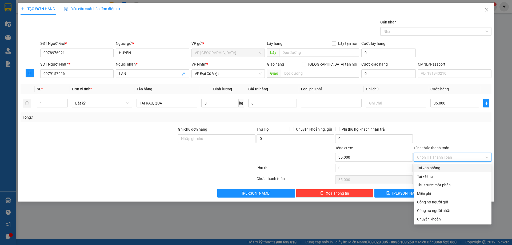
click at [443, 168] on div "Tại văn phòng" at bounding box center [452, 168] width 71 height 6
type input "0"
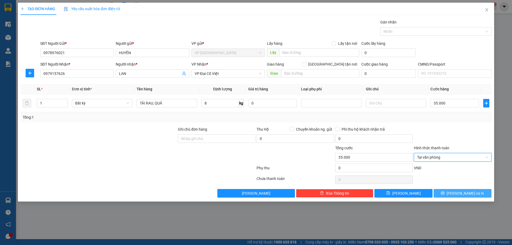
click at [454, 191] on button "Lưu và In" at bounding box center [463, 193] width 58 height 9
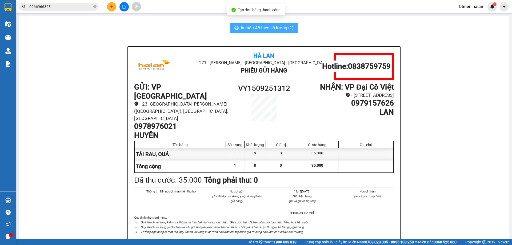
click at [254, 28] on span "In mẫu A5 theo số lượng (1)" at bounding box center [267, 28] width 53 height 7
click at [260, 29] on span "In mẫu A5 theo số lượng (1)" at bounding box center [267, 28] width 53 height 7
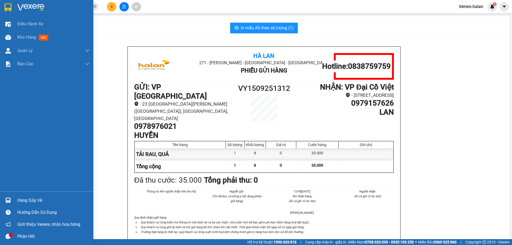
click at [13, 198] on div "Hàng sắp về" at bounding box center [46, 200] width 93 height 12
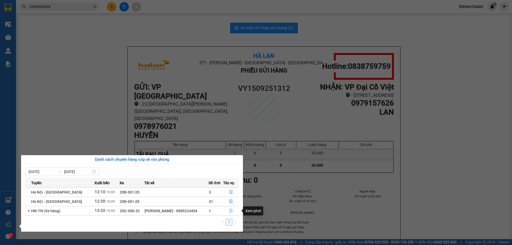
click at [229, 212] on icon "file-done" at bounding box center [230, 211] width 3 height 4
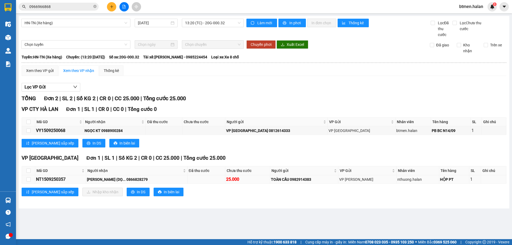
click at [60, 181] on div "NT1509250357" at bounding box center [60, 179] width 49 height 7
copy div "NT1509250357"
click at [72, 2] on div "Kết quả tìm kiếm ( 21 ) Bộ lọc Mã ĐH Trạng thái Món hàng Thu hộ Tổng cước Chưa …" at bounding box center [52, 6] width 104 height 9
click at [73, 5] on input "0966966868" at bounding box center [60, 7] width 63 height 6
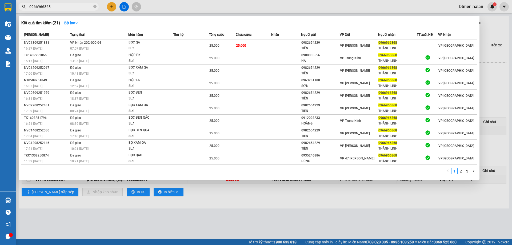
click at [73, 5] on input "0966966868" at bounding box center [60, 7] width 63 height 6
paste input "NT1509250357"
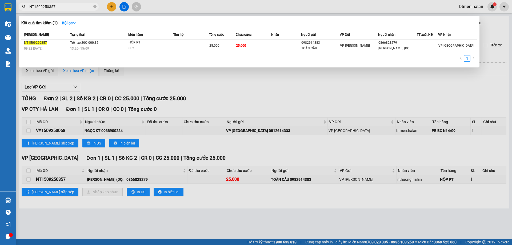
type input "NT1509250357"
click at [307, 83] on div at bounding box center [256, 122] width 512 height 245
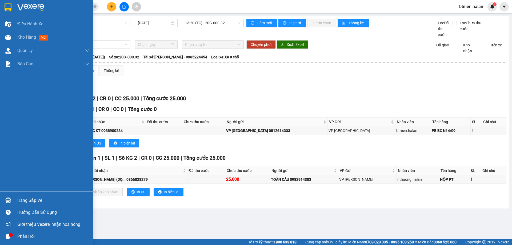
click at [30, 196] on div "Hàng sắp về" at bounding box center [46, 200] width 93 height 12
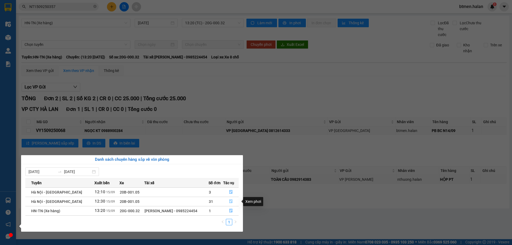
click at [230, 201] on icon "file-done" at bounding box center [230, 202] width 3 height 4
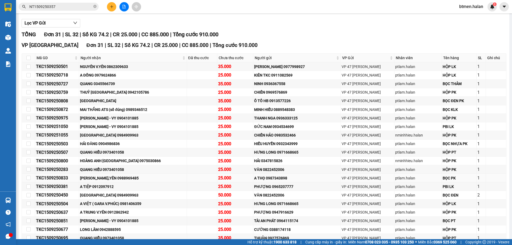
scroll to position [107, 0]
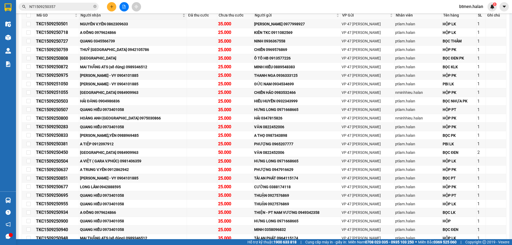
click at [100, 17] on span "Người nhận" at bounding box center [131, 15] width 101 height 6
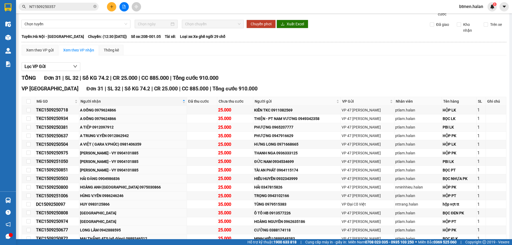
scroll to position [0, 0]
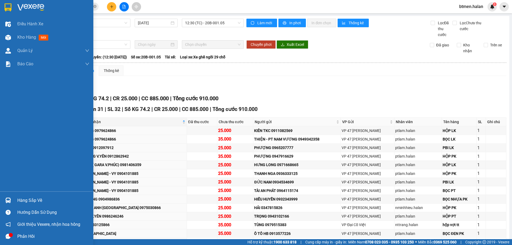
click at [17, 197] on div "Hàng sắp về" at bounding box center [53, 201] width 72 height 8
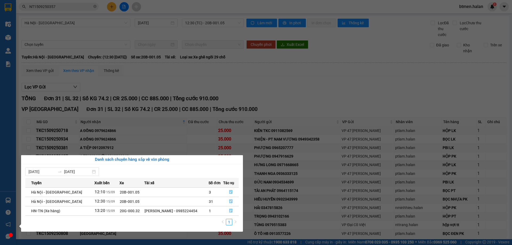
click at [239, 85] on section "Kết quả tìm kiếm ( 1 ) Bộ lọc Mã ĐH Trạng thái Món hàng Thu hộ Tổng cước Chưa c…" at bounding box center [256, 122] width 512 height 245
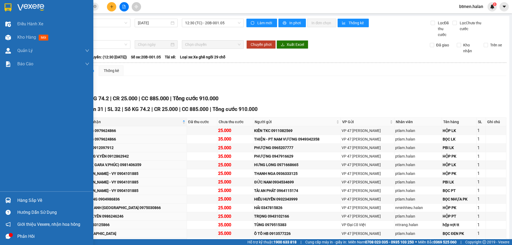
drag, startPoint x: 24, startPoint y: 202, endPoint x: 96, endPoint y: 197, distance: 72.2
click at [25, 202] on div "Hàng sắp về" at bounding box center [53, 201] width 72 height 8
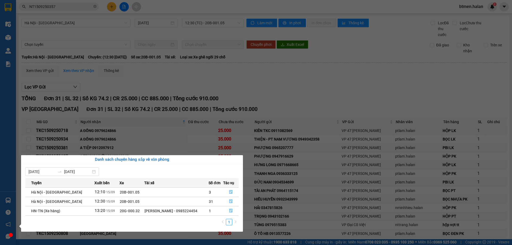
click at [351, 84] on section "Kết quả tìm kiếm ( 1 ) Bộ lọc Mã ĐH Trạng thái Món hàng Thu hộ Tổng cước Chưa c…" at bounding box center [256, 122] width 512 height 245
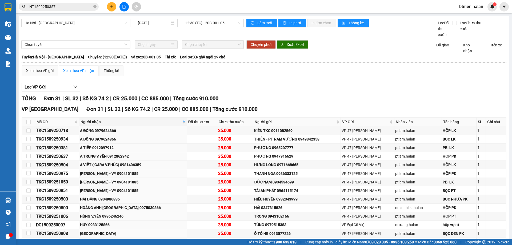
click at [427, 91] on div "Lọc VP Gửi" at bounding box center [264, 87] width 485 height 9
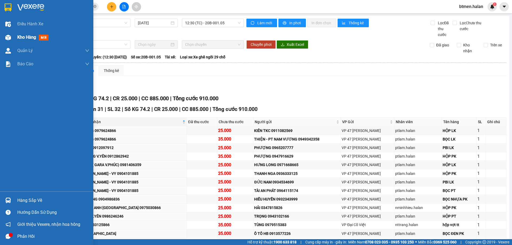
click at [24, 42] on div "Kho hàng mới" at bounding box center [53, 37] width 72 height 13
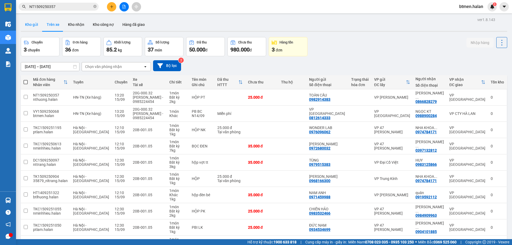
click at [28, 27] on button "Kho gửi" at bounding box center [32, 24] width 22 height 13
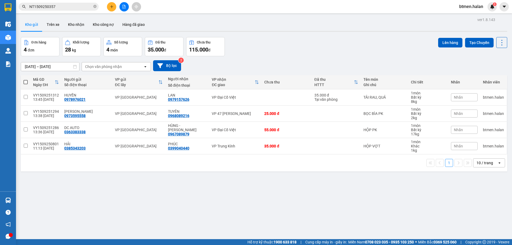
click at [23, 82] on span at bounding box center [25, 82] width 4 height 4
click at [26, 80] on input "checkbox" at bounding box center [26, 80] width 0 height 0
checkbox input "true"
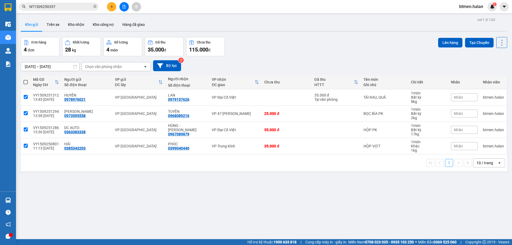
checkbox input "true"
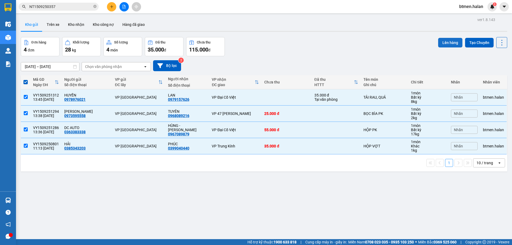
click at [447, 43] on button "Lên hàng" at bounding box center [450, 43] width 24 height 10
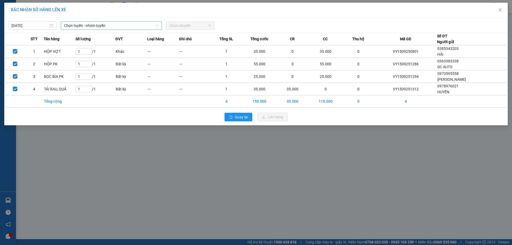
click at [106, 28] on span "Chọn tuyến - nhóm tuyến" at bounding box center [111, 26] width 95 height 8
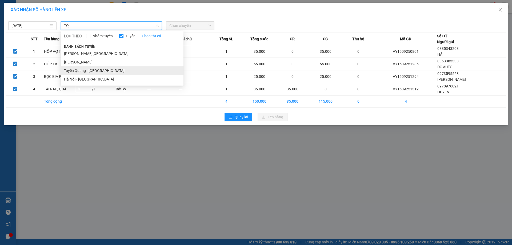
type input "TQ"
click at [91, 71] on li "Tuyên Quang - Hà Nội" at bounding box center [122, 70] width 123 height 9
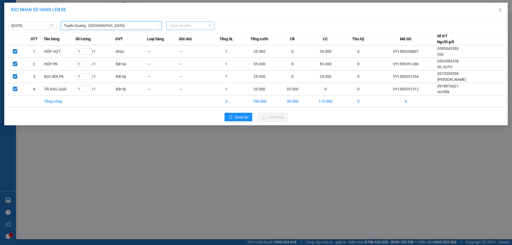
click at [202, 29] on span "Chọn chuyến" at bounding box center [190, 26] width 42 height 8
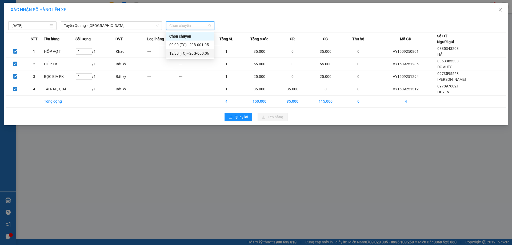
drag, startPoint x: 201, startPoint y: 52, endPoint x: 201, endPoint y: 56, distance: 4.0
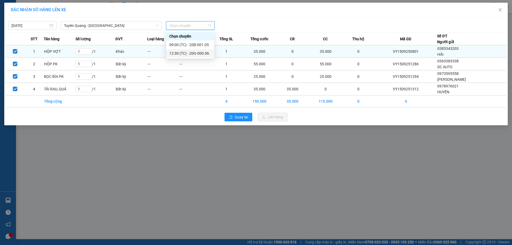
click at [200, 53] on div "12:30 (TC) - 20G-000.06" at bounding box center [190, 53] width 42 height 6
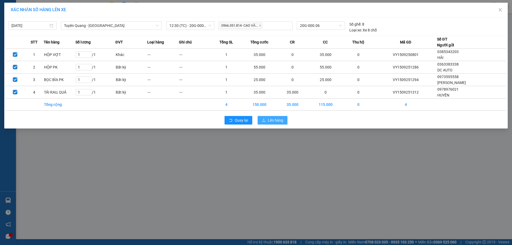
click at [278, 122] on span "Lên hàng" at bounding box center [275, 120] width 15 height 6
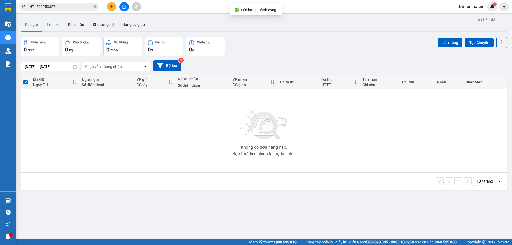
click at [57, 24] on button "Trên xe" at bounding box center [52, 24] width 21 height 13
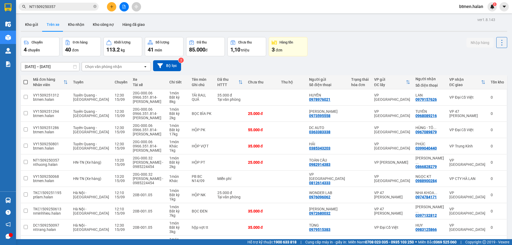
click at [65, 8] on input "NT1509250357" at bounding box center [60, 7] width 63 height 6
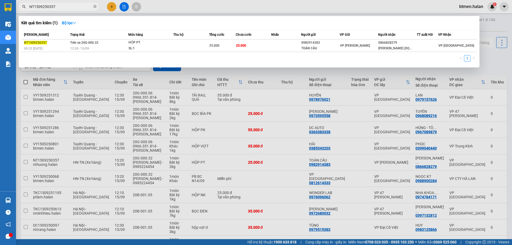
click at [65, 8] on input "NT1509250357" at bounding box center [60, 7] width 63 height 6
paste input "0988315405"
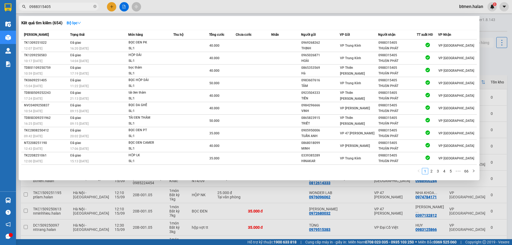
type input "0988315405"
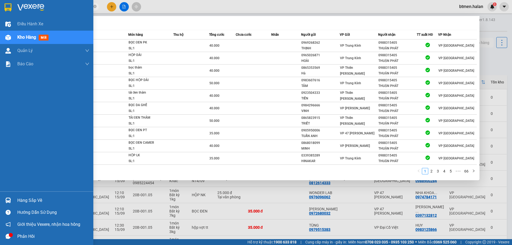
click at [10, 196] on div at bounding box center [7, 200] width 9 height 9
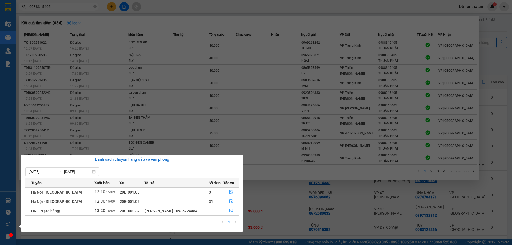
click at [499, 26] on section "Kết quả tìm kiếm ( 654 ) Bộ lọc Mã ĐH Trạng thái Món hàng Thu hộ Tổng cước Chưa…" at bounding box center [256, 122] width 512 height 245
